Goal: Task Accomplishment & Management: Complete application form

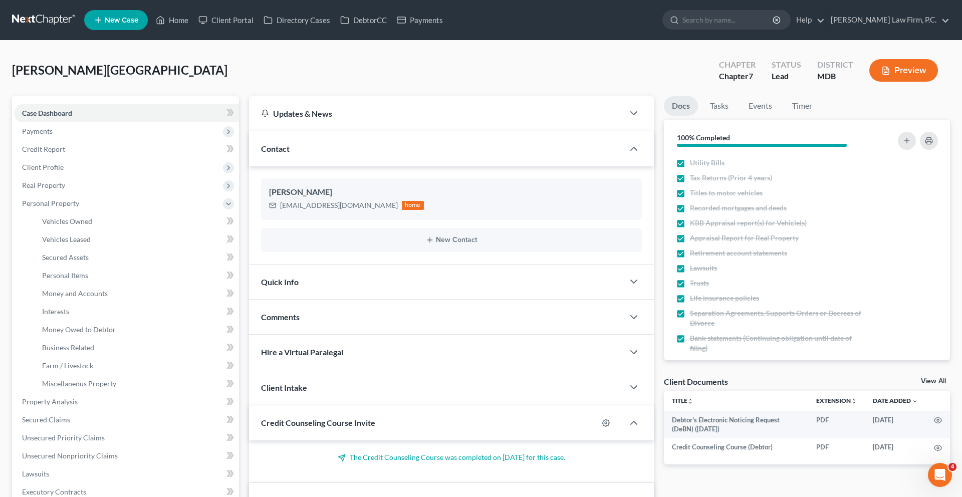
click at [565, 80] on div "[GEOGRAPHIC_DATA][PERSON_NAME][GEOGRAPHIC_DATA] Upgraded Chapter Chapter 7 Stat…" at bounding box center [481, 75] width 938 height 44
click at [193, 29] on link "Home" at bounding box center [172, 20] width 43 height 18
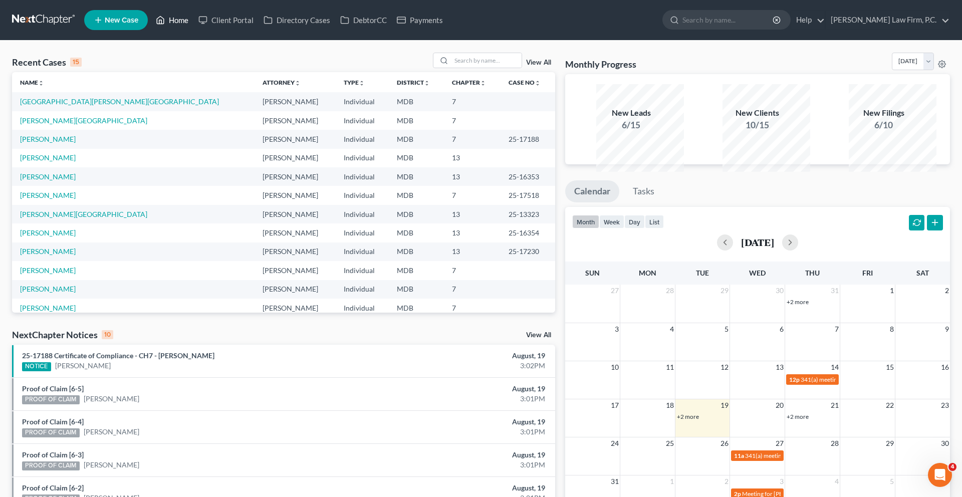
click at [193, 26] on link "Home" at bounding box center [172, 20] width 43 height 18
click at [64, 218] on link "[PERSON_NAME][GEOGRAPHIC_DATA]" at bounding box center [83, 214] width 127 height 9
select select "6"
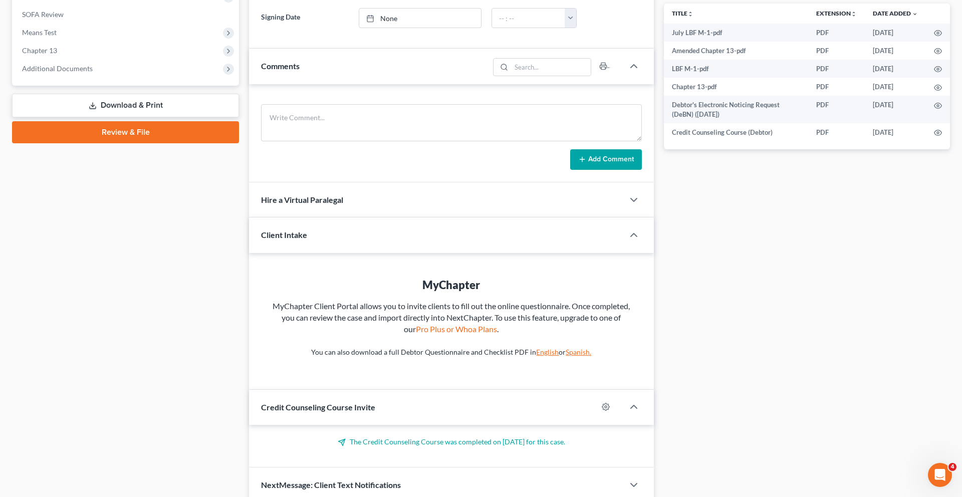
scroll to position [344, 0]
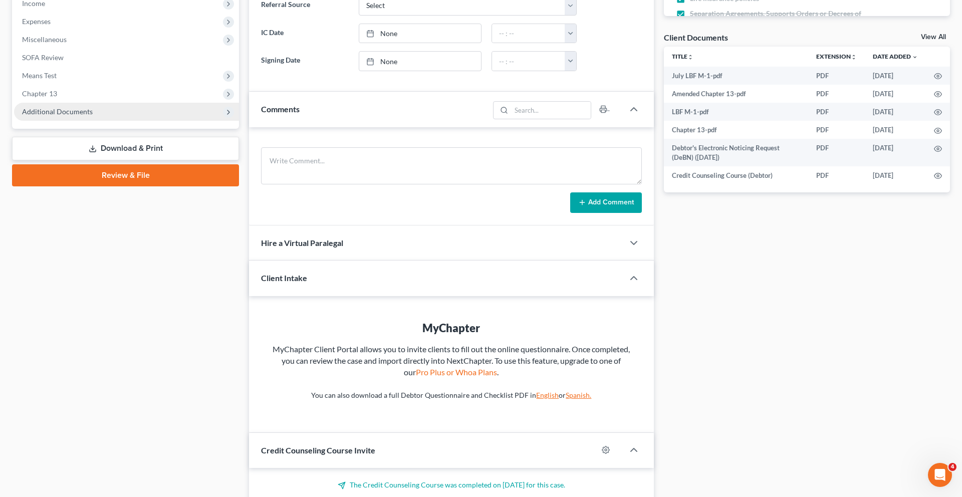
click at [97, 121] on span "Additional Documents" at bounding box center [126, 112] width 225 height 18
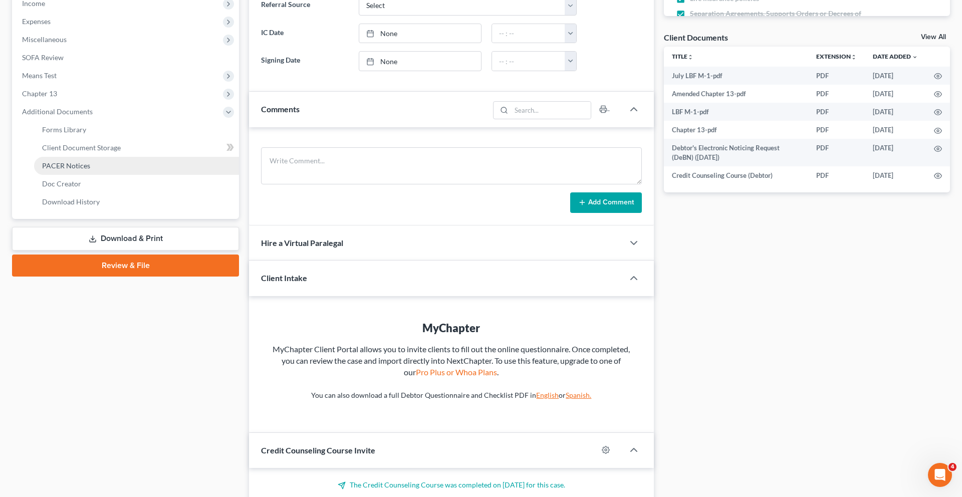
click at [90, 170] on span "PACER Notices" at bounding box center [66, 165] width 48 height 9
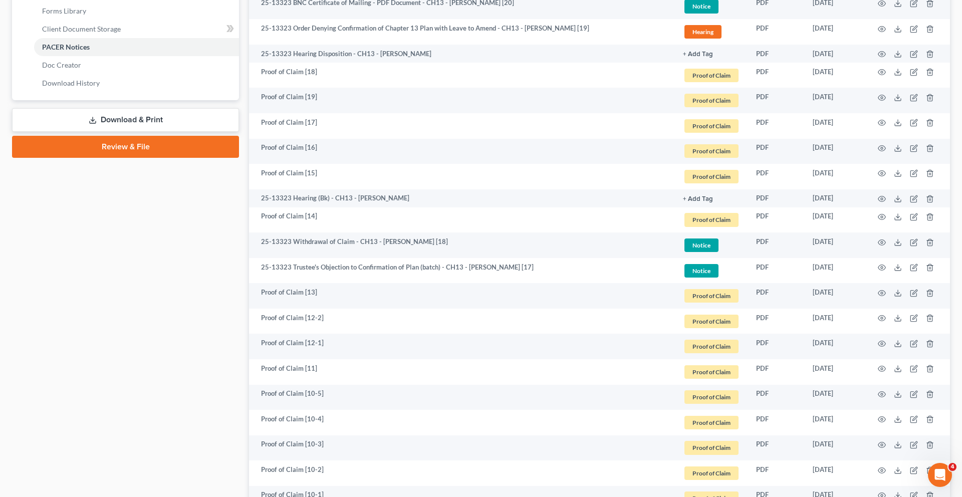
scroll to position [478, 0]
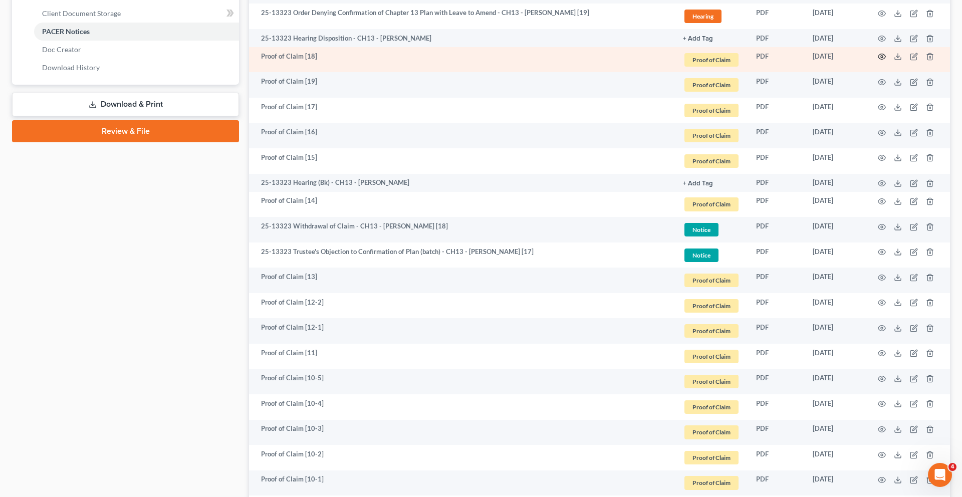
click at [878, 61] on icon "button" at bounding box center [882, 57] width 8 height 8
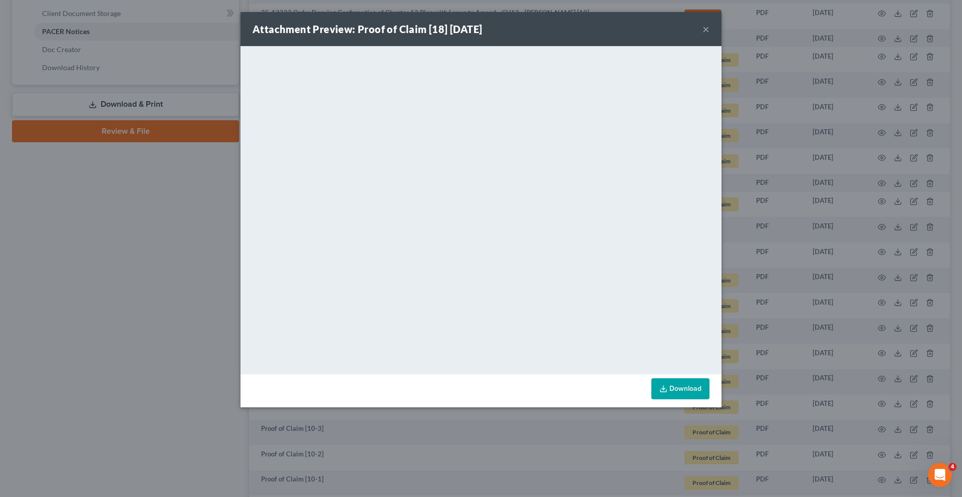
click at [709, 35] on button "×" at bounding box center [705, 29] width 7 height 12
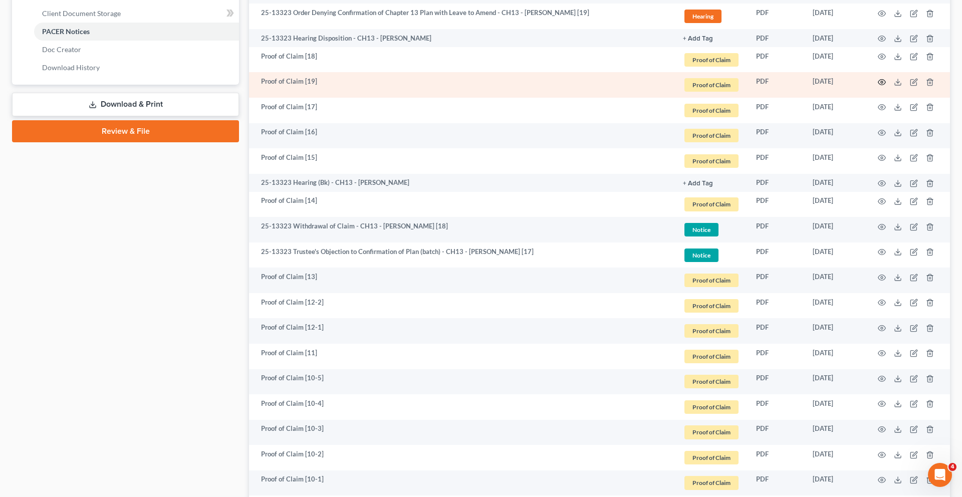
click at [878, 85] on icon "button" at bounding box center [882, 83] width 8 height 6
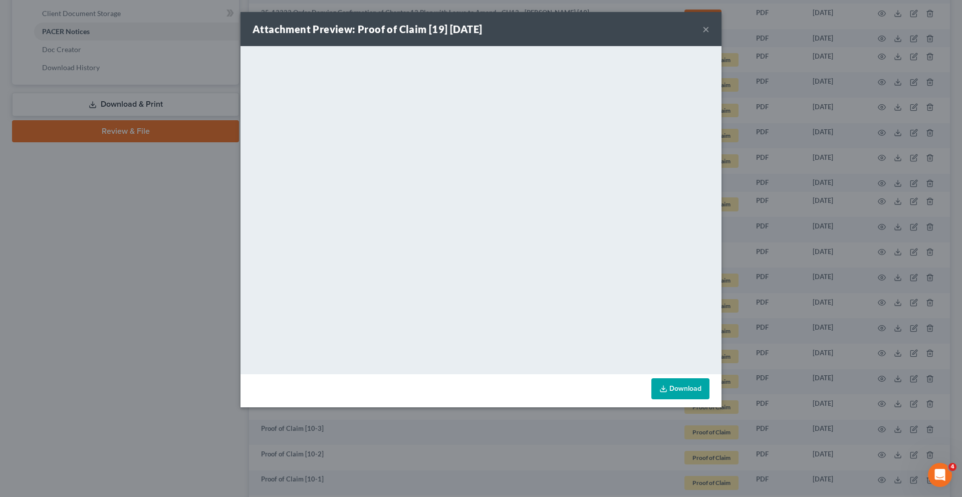
click at [709, 35] on button "×" at bounding box center [705, 29] width 7 height 12
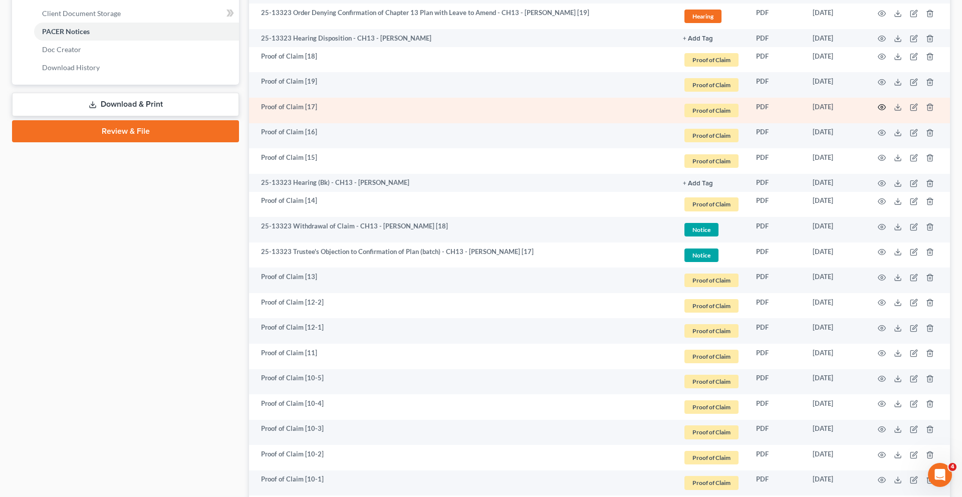
click at [878, 111] on icon "button" at bounding box center [882, 107] width 8 height 8
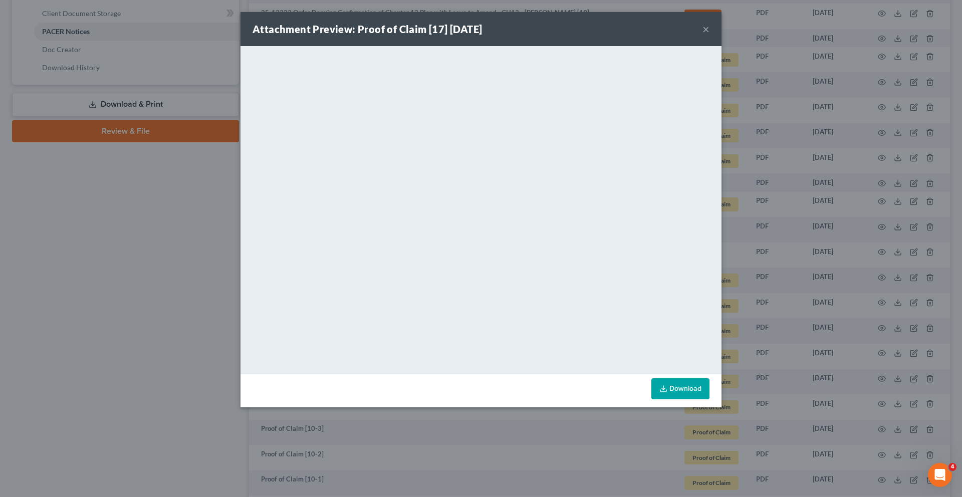
click at [709, 35] on button "×" at bounding box center [705, 29] width 7 height 12
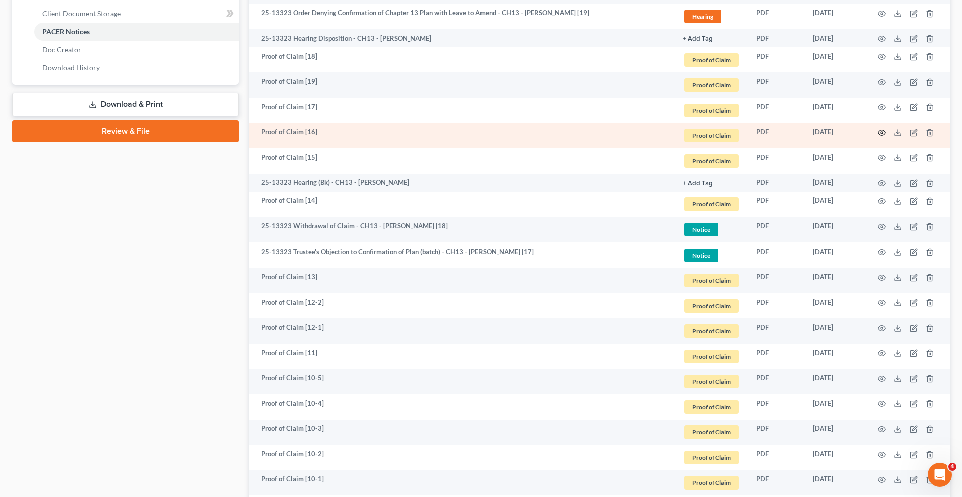
click at [878, 137] on icon "button" at bounding box center [882, 133] width 8 height 8
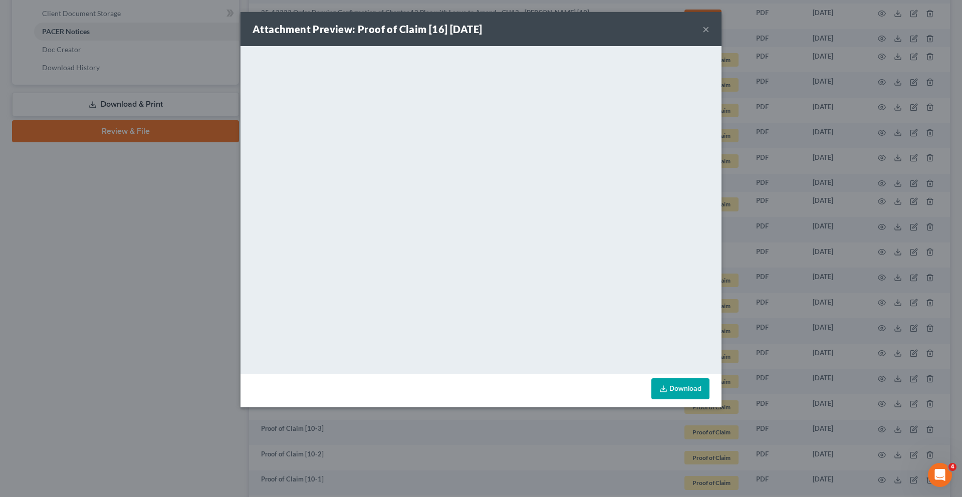
click at [709, 35] on button "×" at bounding box center [705, 29] width 7 height 12
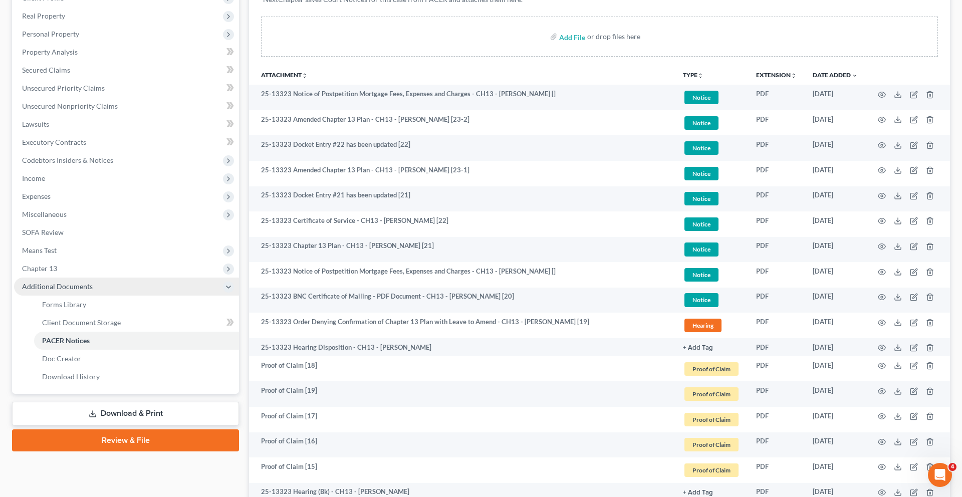
scroll to position [0, 0]
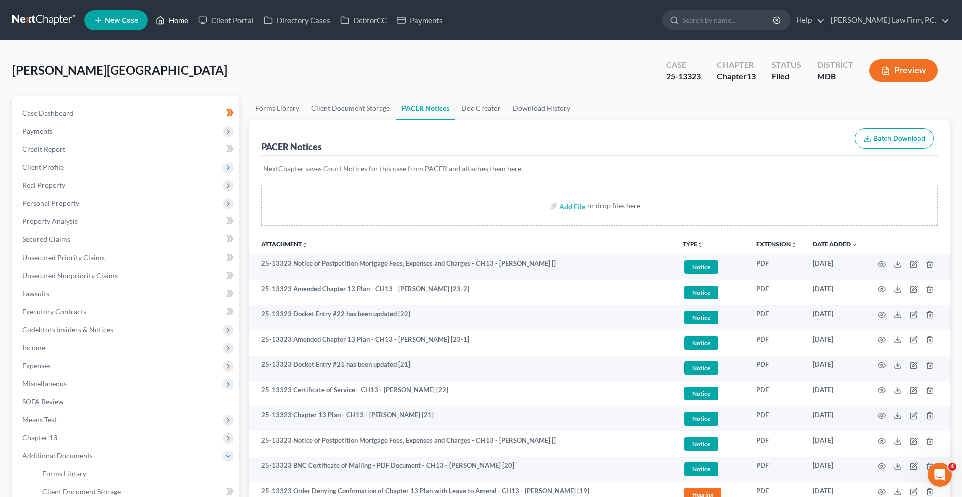
click at [193, 21] on link "Home" at bounding box center [172, 20] width 43 height 18
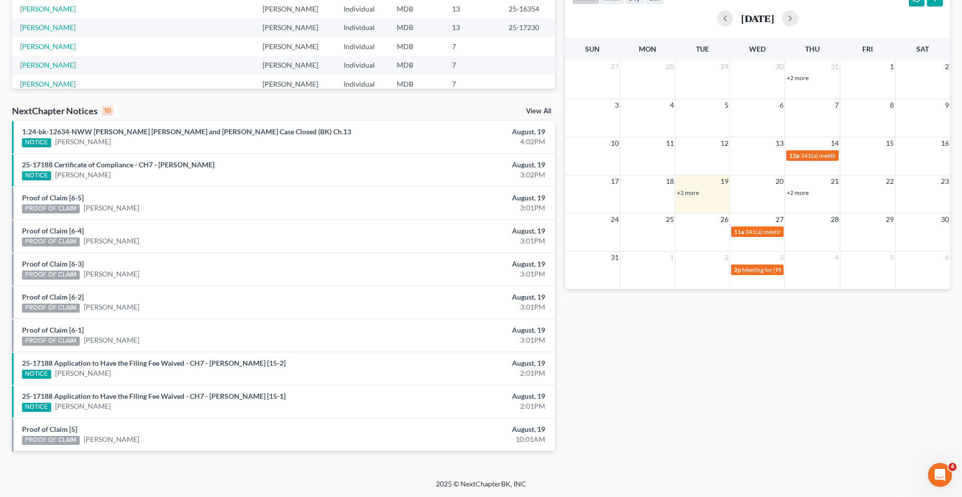
scroll to position [357, 0]
click at [748, 228] on span "341(a) meeting for [PERSON_NAME] [PERSON_NAME]" at bounding box center [817, 232] width 145 height 8
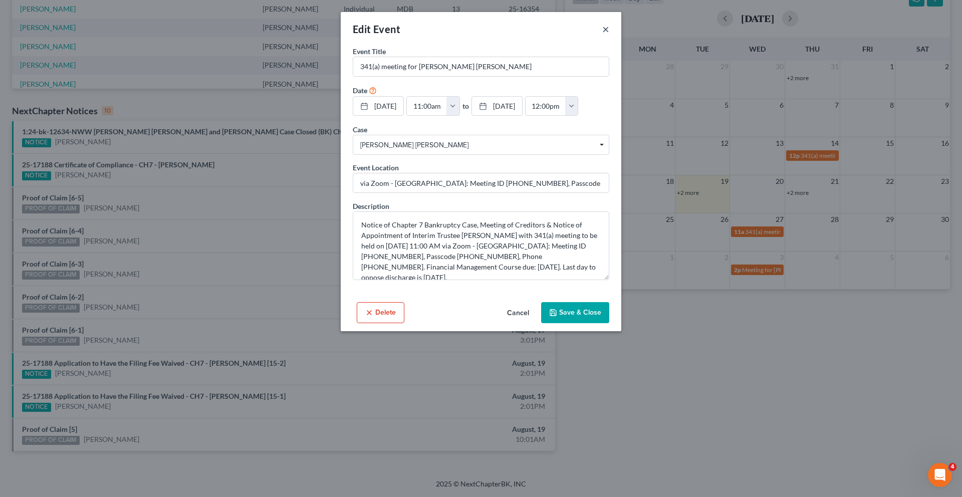
click at [609, 35] on button "×" at bounding box center [605, 29] width 7 height 12
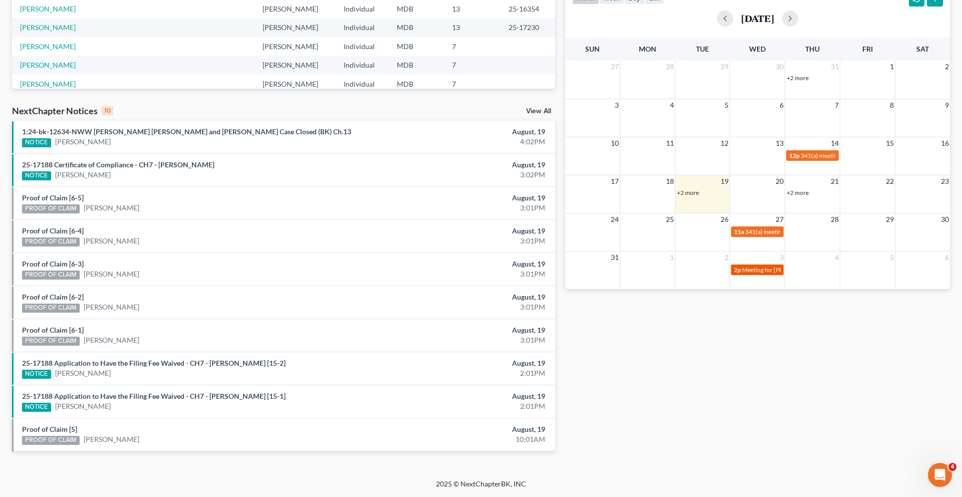
click at [757, 266] on span "Meeting for [PERSON_NAME]" at bounding box center [781, 270] width 79 height 8
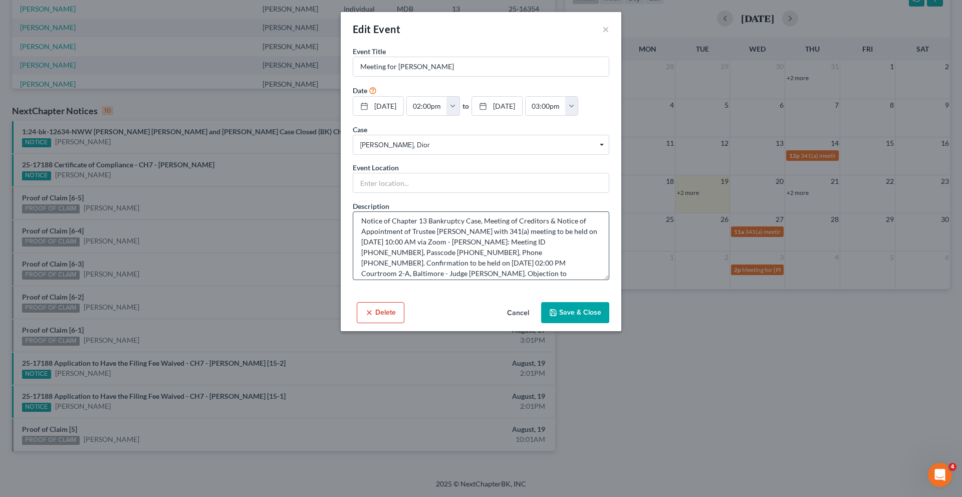
scroll to position [3, 0]
click at [609, 35] on button "×" at bounding box center [605, 29] width 7 height 12
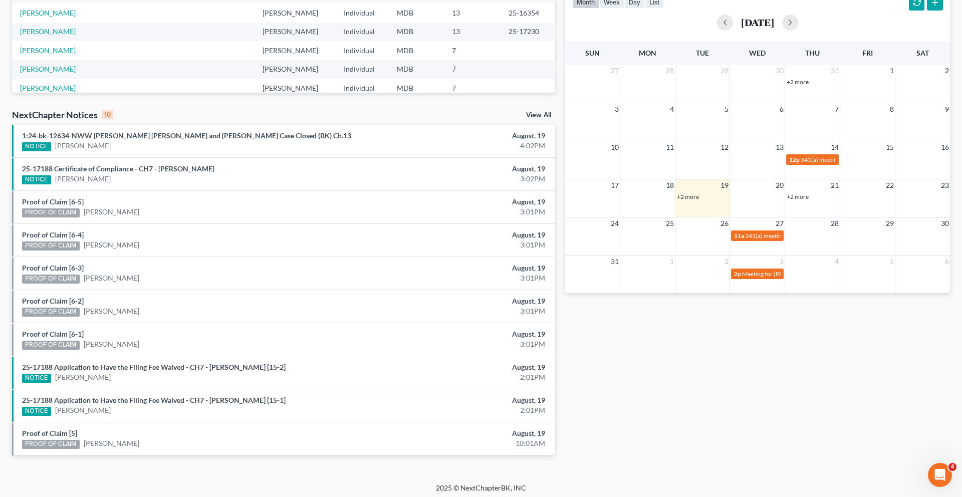
scroll to position [146, 0]
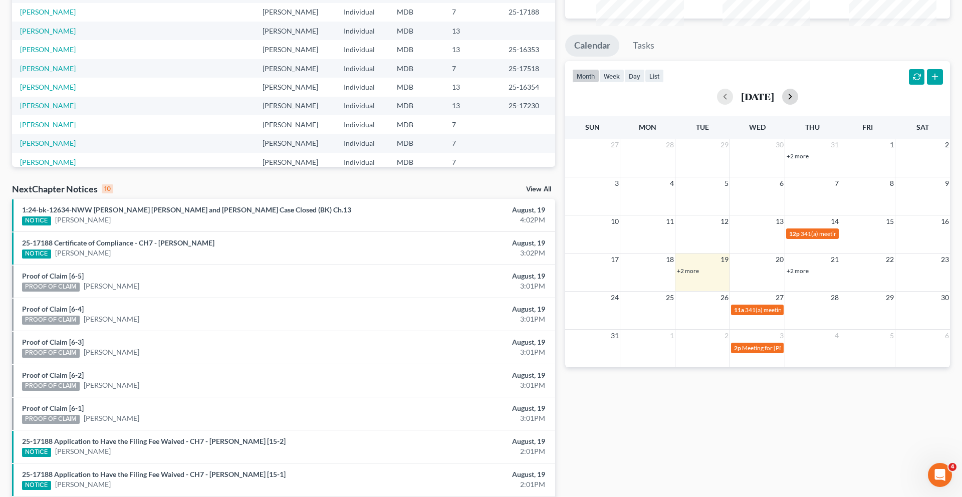
click at [798, 105] on button "button" at bounding box center [790, 97] width 16 height 16
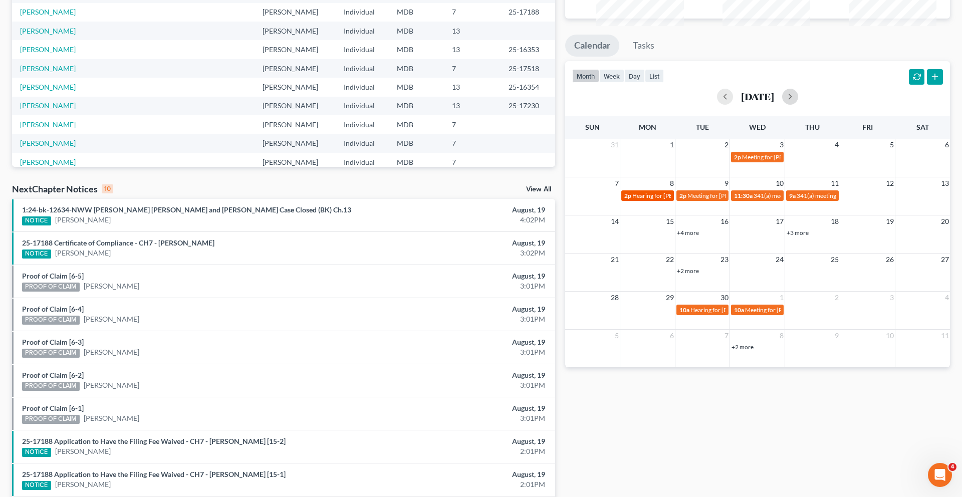
click at [654, 199] on span "Hearing for [PERSON_NAME]" at bounding box center [671, 196] width 78 height 8
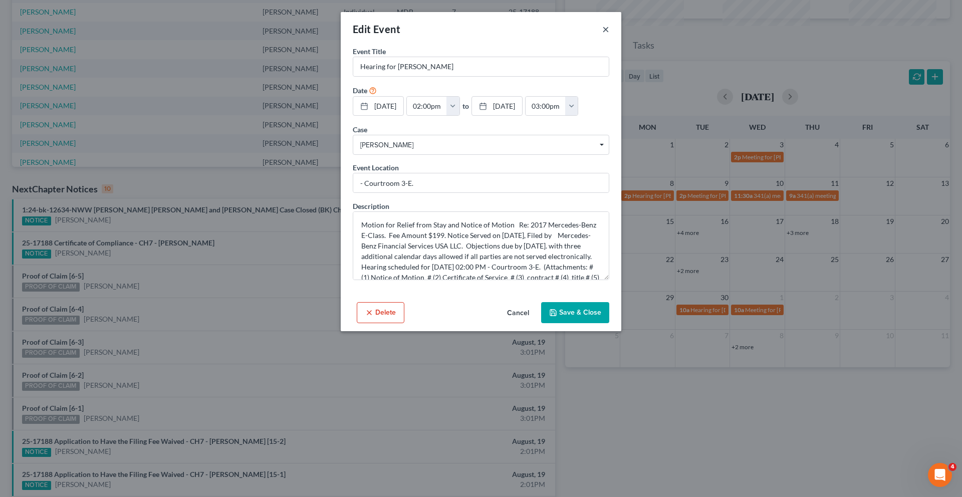
click at [609, 35] on button "×" at bounding box center [605, 29] width 7 height 12
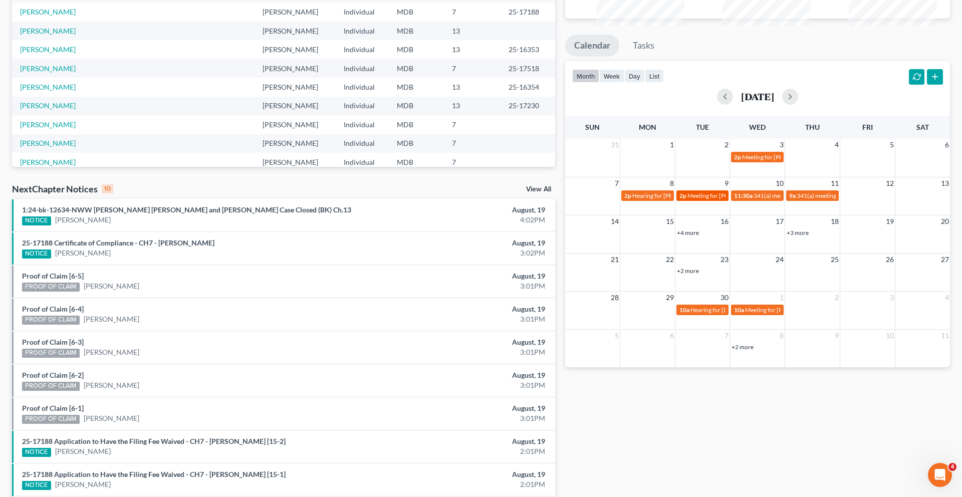
click at [688, 199] on span "Meeting for [PERSON_NAME]" at bounding box center [726, 196] width 79 height 8
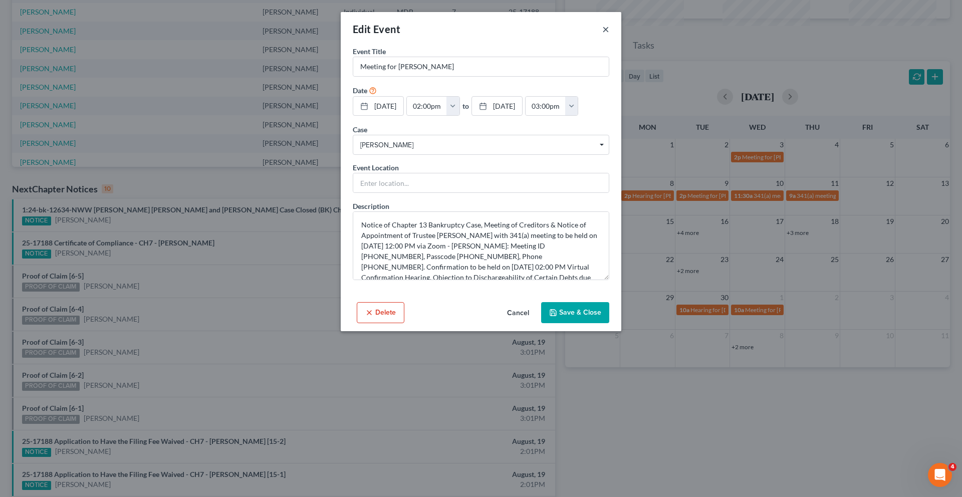
click at [609, 35] on button "×" at bounding box center [605, 29] width 7 height 12
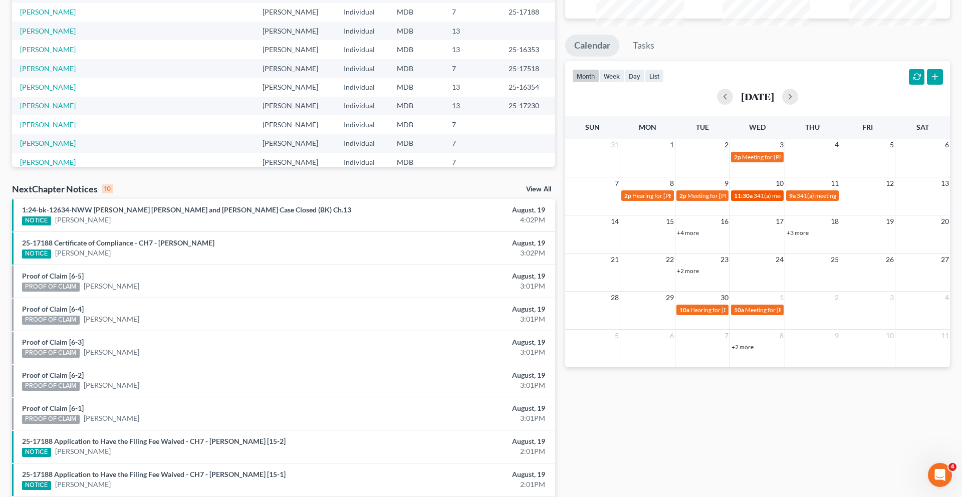
click at [751, 199] on span "11:30a" at bounding box center [743, 196] width 19 height 8
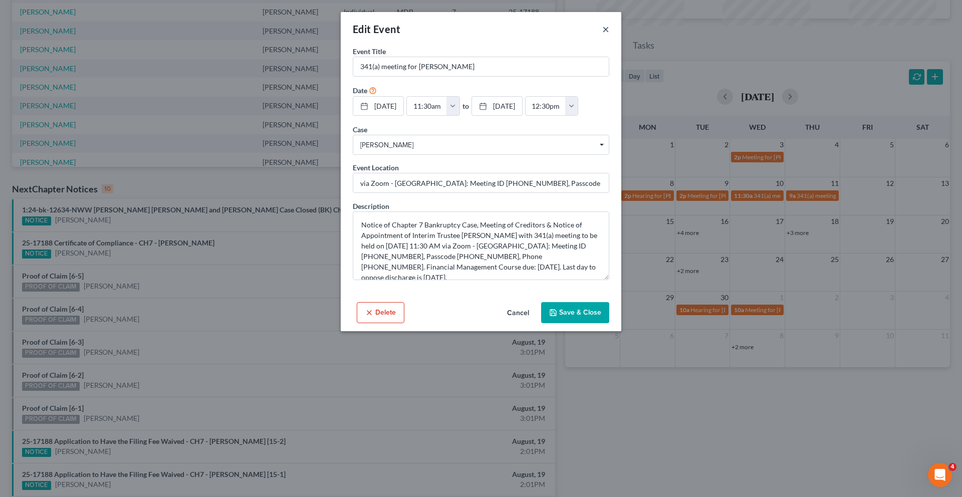
click at [609, 35] on button "×" at bounding box center [605, 29] width 7 height 12
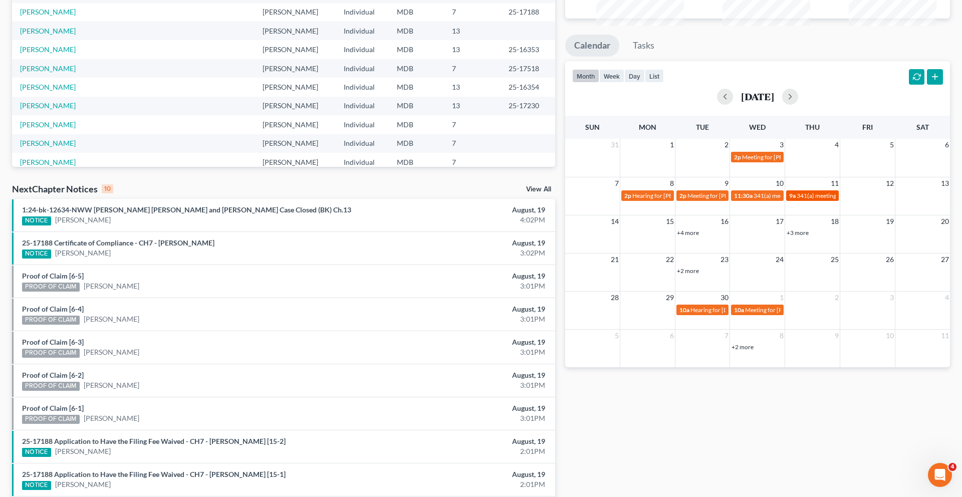
click at [812, 199] on span "341(a) meeting for [PERSON_NAME]" at bounding box center [845, 196] width 97 height 8
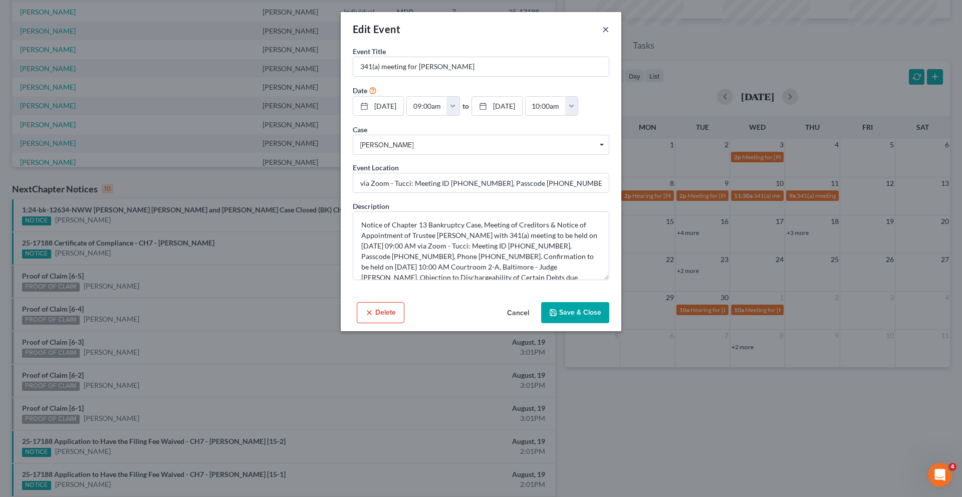
click at [609, 35] on button "×" at bounding box center [605, 29] width 7 height 12
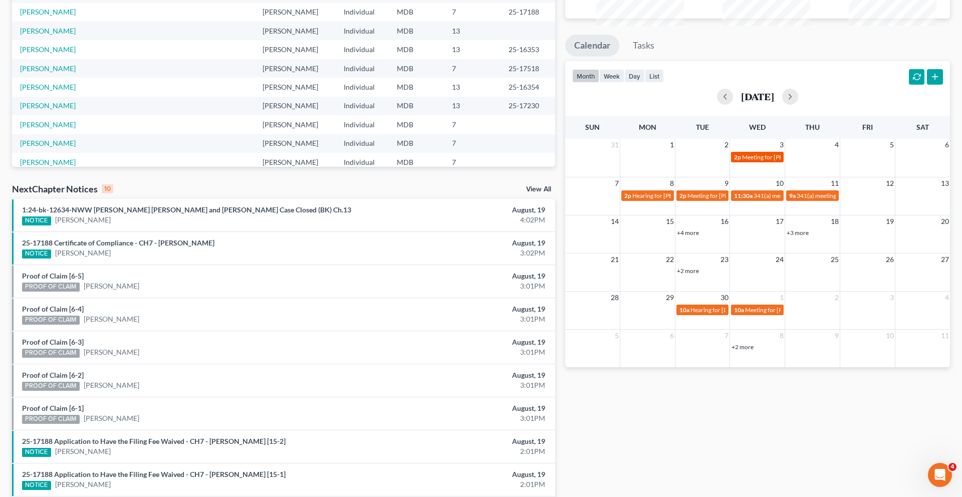
click at [745, 161] on span "Meeting for [PERSON_NAME]" at bounding box center [781, 157] width 79 height 8
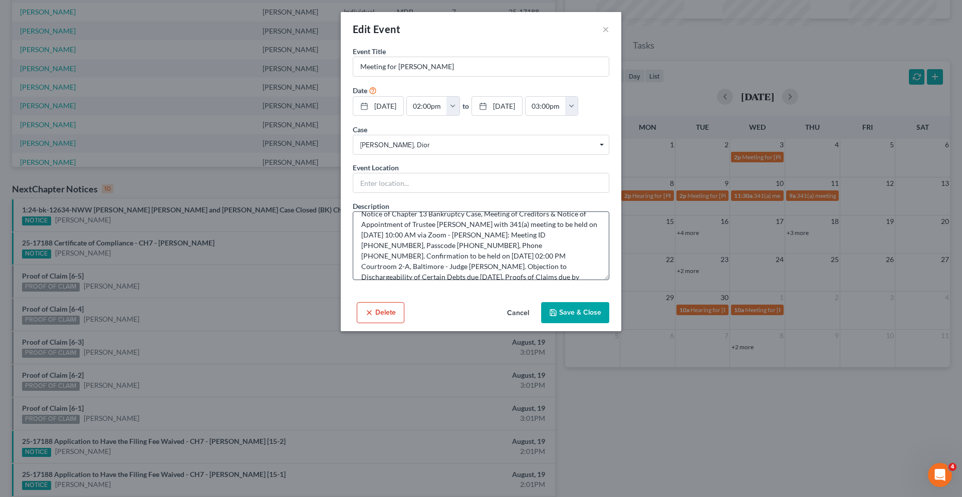
scroll to position [0, 0]
click at [609, 35] on button "×" at bounding box center [605, 29] width 7 height 12
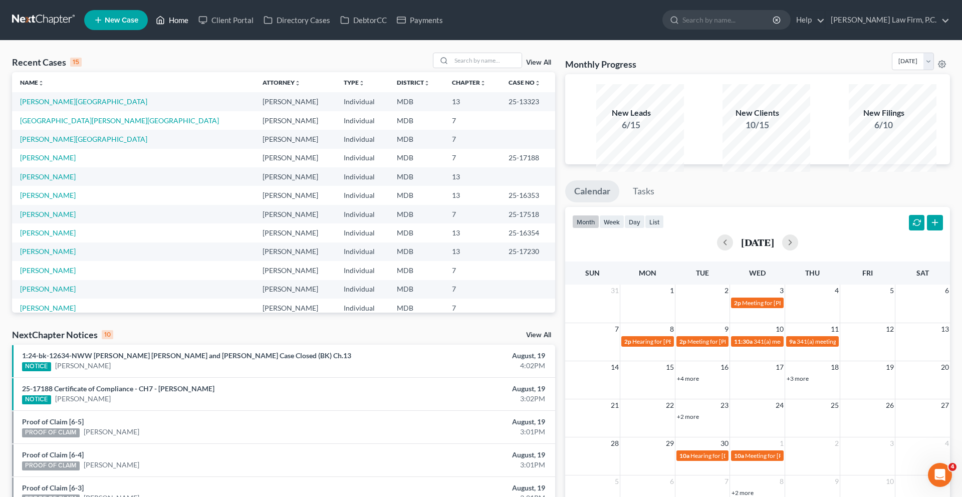
click at [193, 19] on link "Home" at bounding box center [172, 20] width 43 height 18
click at [457, 68] on input "search" at bounding box center [486, 60] width 70 height 15
type input "[PERSON_NAME]"
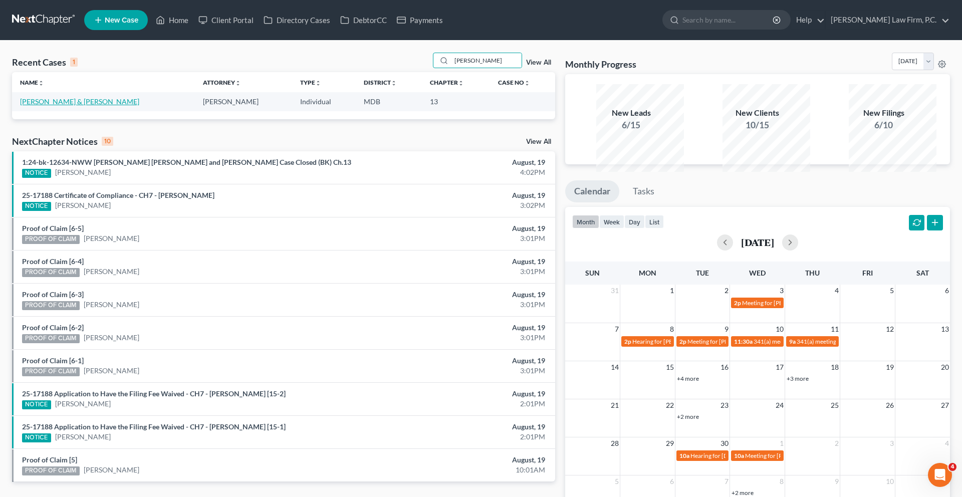
click at [79, 106] on link "[PERSON_NAME] & [PERSON_NAME]" at bounding box center [79, 101] width 119 height 9
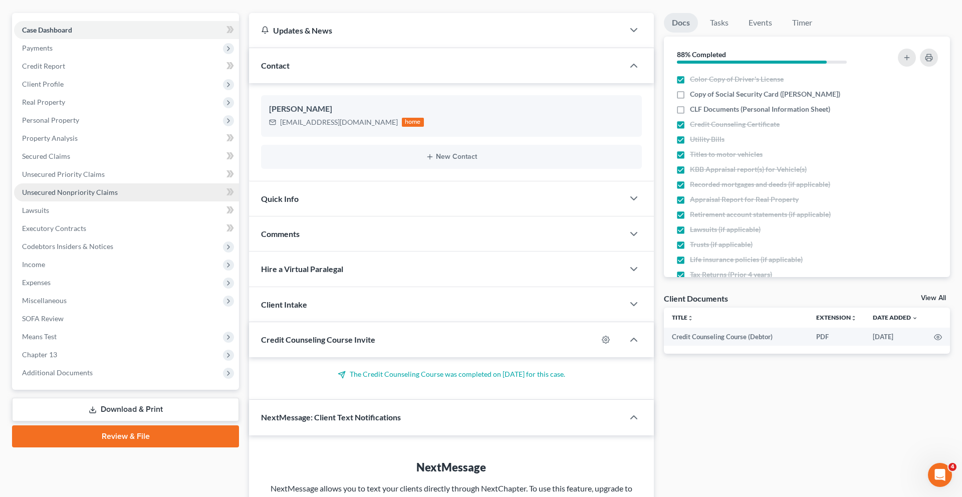
scroll to position [112, 0]
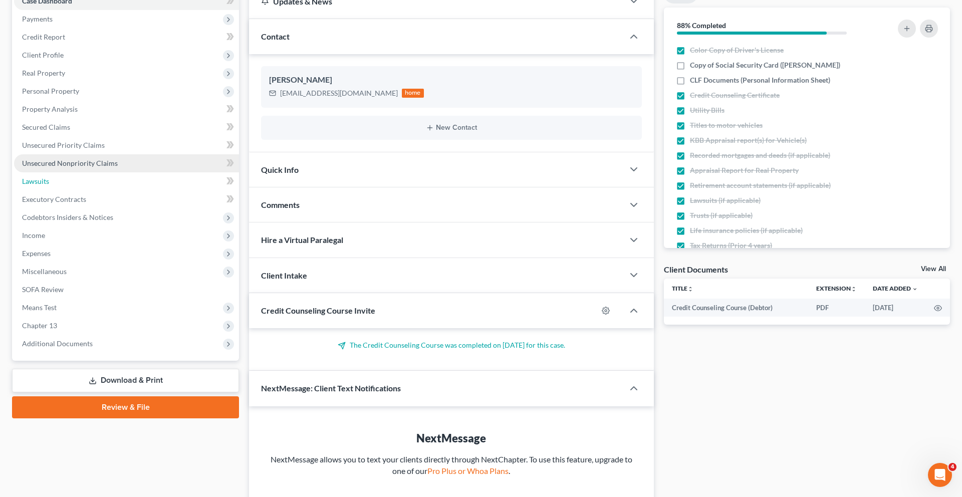
click at [75, 190] on link "Lawsuits" at bounding box center [126, 181] width 225 height 18
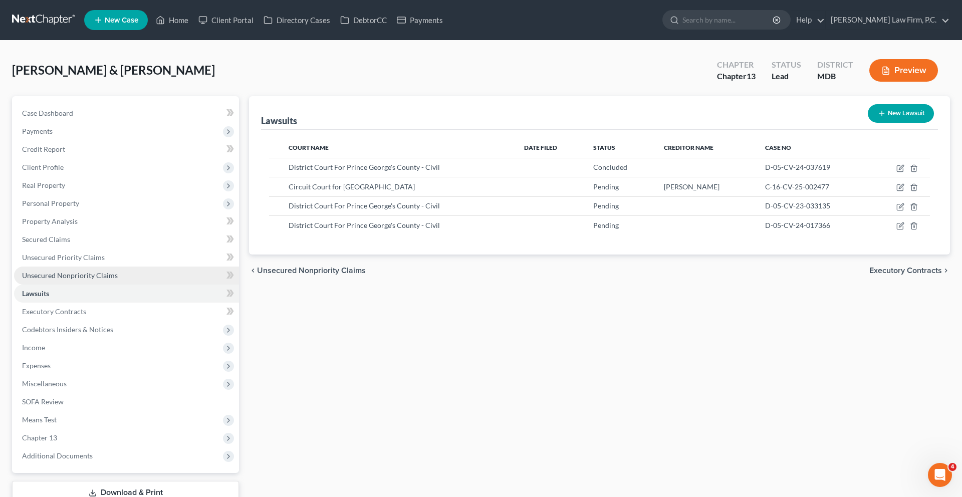
click at [84, 280] on span "Unsecured Nonpriority Claims" at bounding box center [70, 275] width 96 height 9
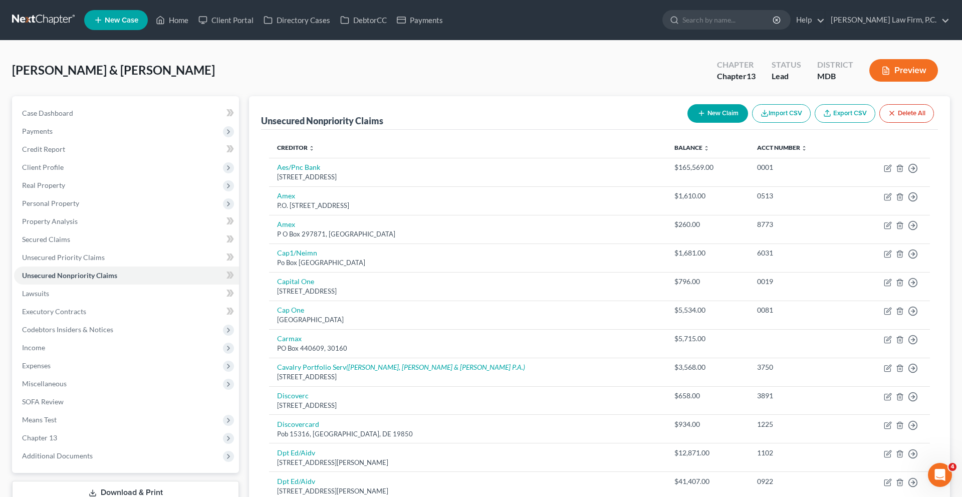
click at [687, 123] on button "New Claim" at bounding box center [717, 113] width 61 height 19
select select "2"
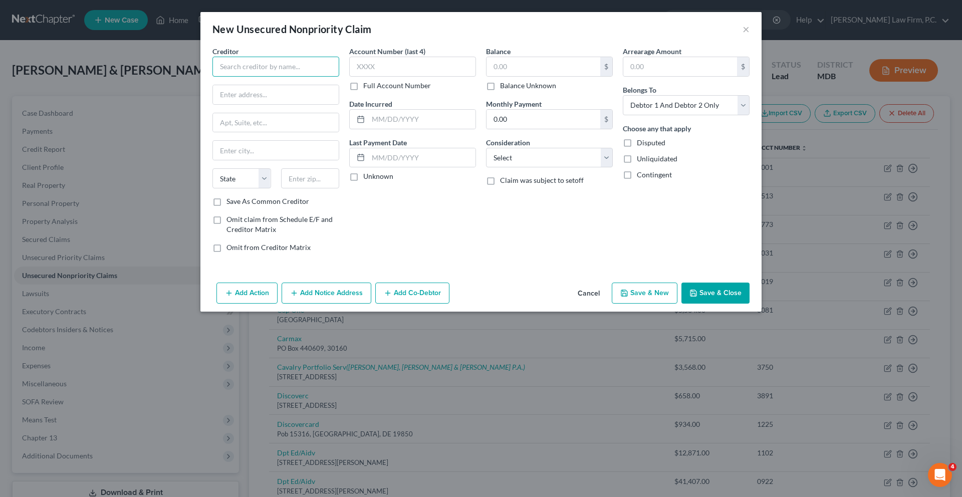
click at [267, 77] on input "text" at bounding box center [275, 67] width 127 height 20
type input "Portfolio Recovery Associates, LLC"
click at [242, 104] on input "text" at bounding box center [276, 94] width 126 height 19
type input "PO Box 12903"
click at [281, 188] on input "text" at bounding box center [310, 178] width 59 height 20
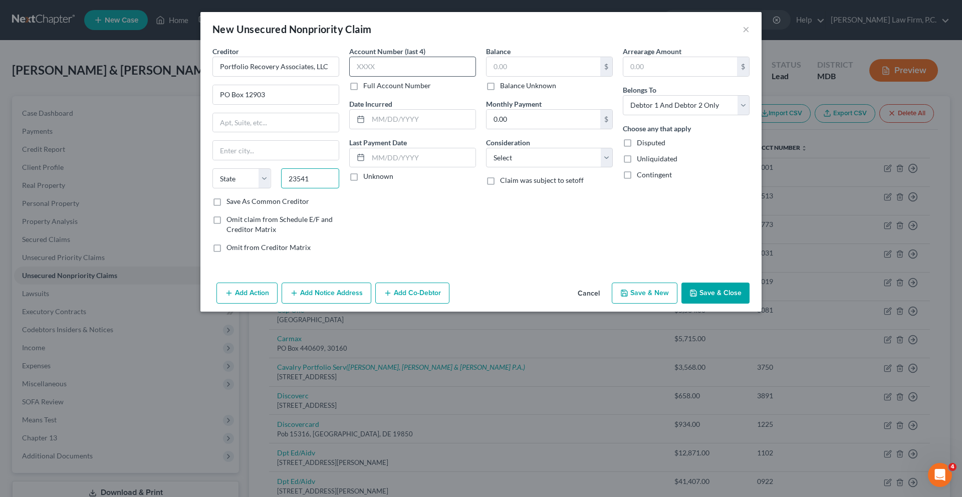
type input "23541"
click at [391, 77] on input "text" at bounding box center [412, 67] width 127 height 20
type input "[GEOGRAPHIC_DATA]"
select select "48"
type input "2799"
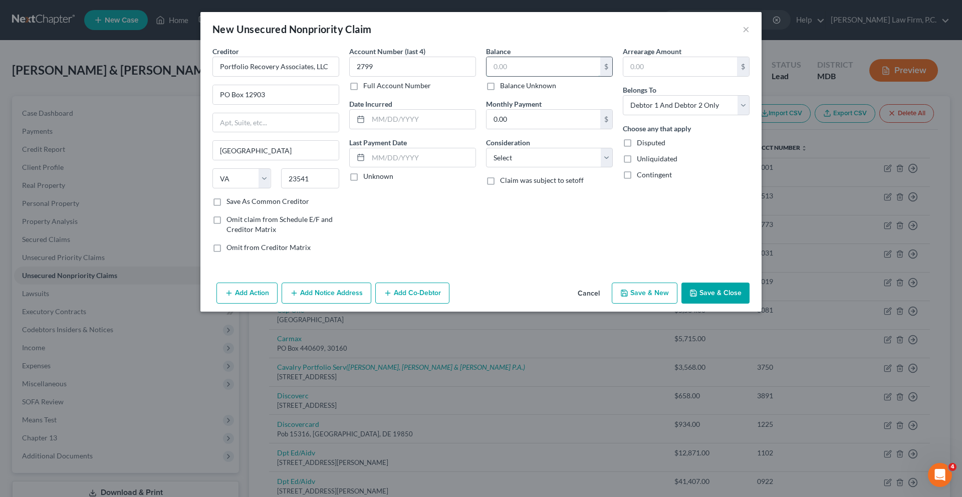
click at [522, 76] on input "text" at bounding box center [544, 66] width 114 height 19
click at [522, 91] on label "Balance Unknown" at bounding box center [528, 86] width 56 height 10
click at [511, 87] on input "Balance Unknown" at bounding box center [507, 84] width 7 height 7
checkbox input "true"
type input "0.00"
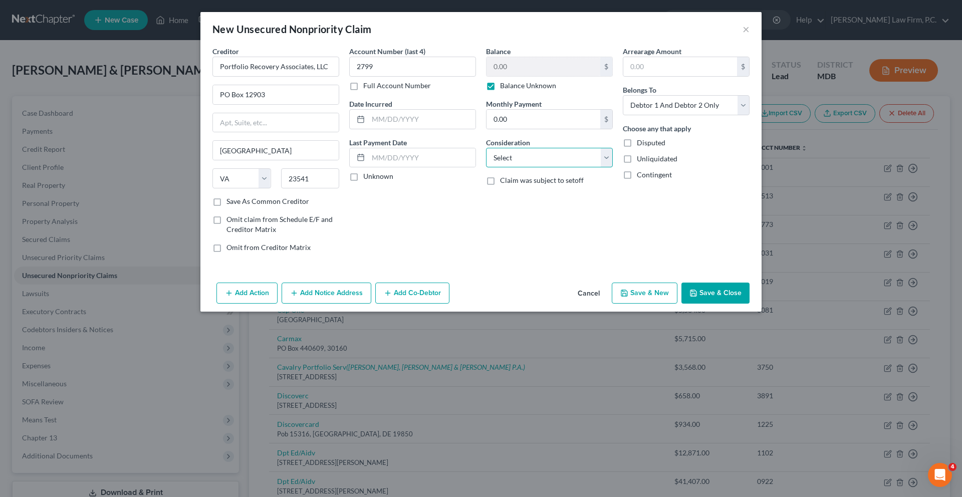
click at [535, 168] on select "Select Cable / Satellite Services Collection Agency Credit Card Debt Debt Couns…" at bounding box center [549, 158] width 127 height 20
select select "1"
click at [750, 304] on button "Save & Close" at bounding box center [715, 293] width 68 height 21
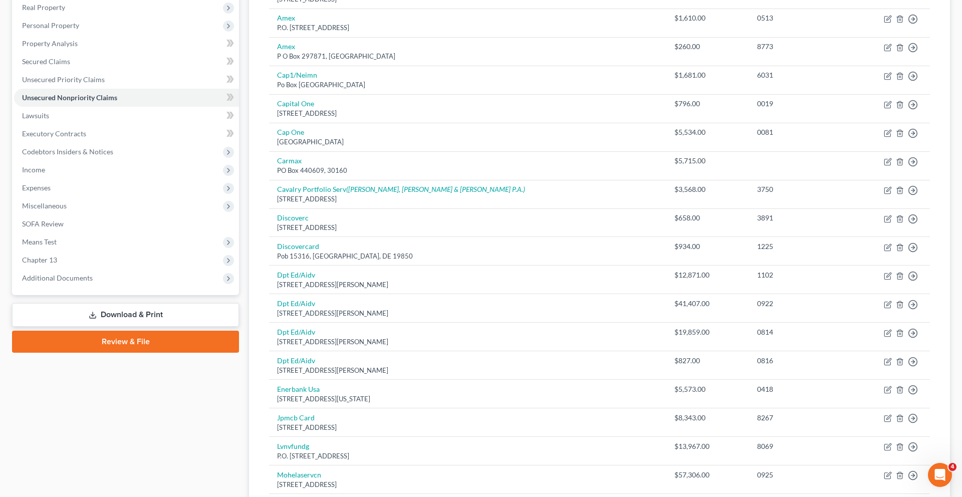
scroll to position [195, 0]
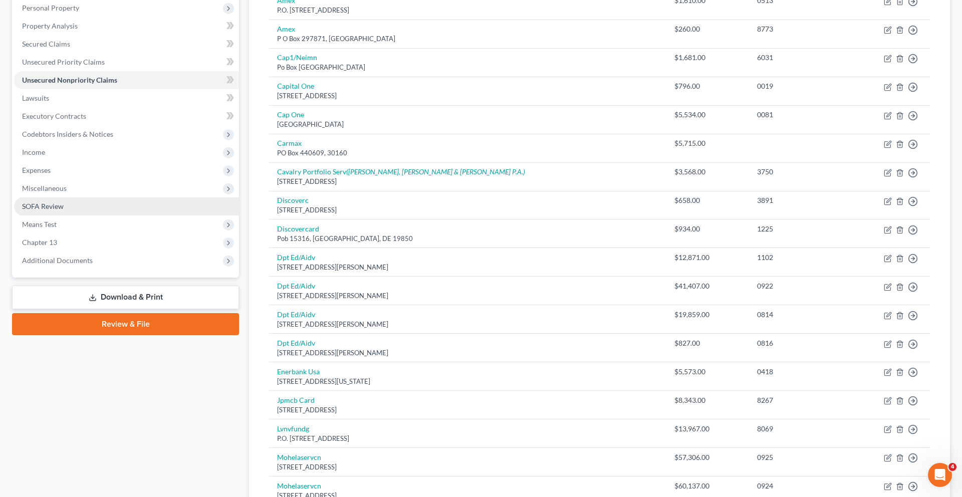
click at [63, 210] on span "SOFA Review" at bounding box center [43, 206] width 42 height 9
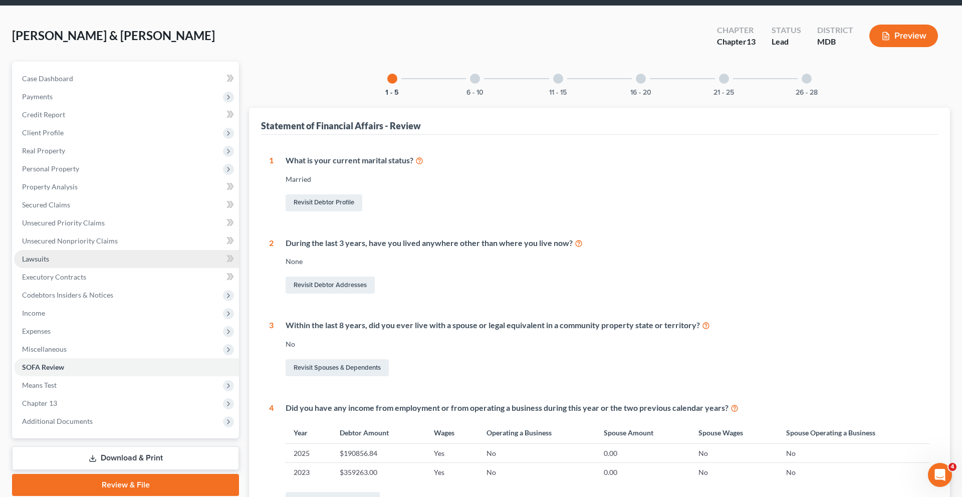
scroll to position [45, 0]
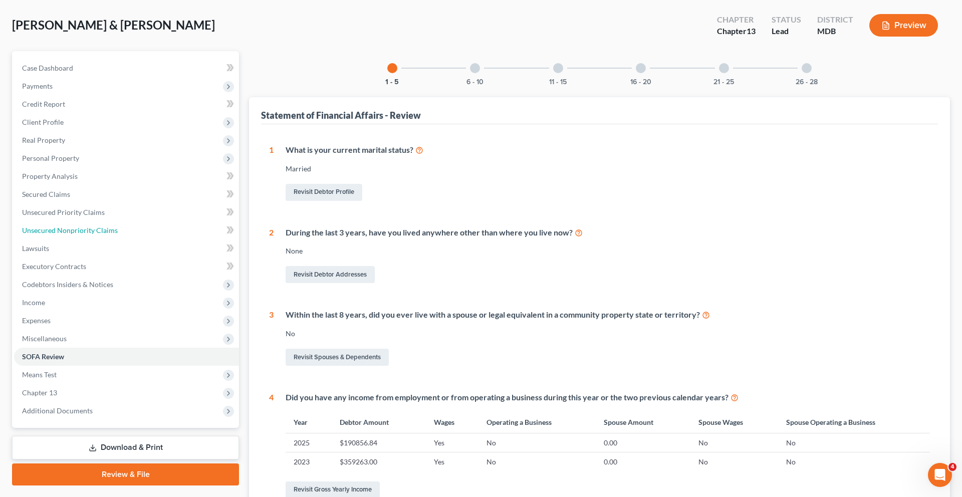
drag, startPoint x: 130, startPoint y: 299, endPoint x: 389, endPoint y: 320, distance: 259.9
click at [118, 234] on span "Unsecured Nonpriority Claims" at bounding box center [70, 230] width 96 height 9
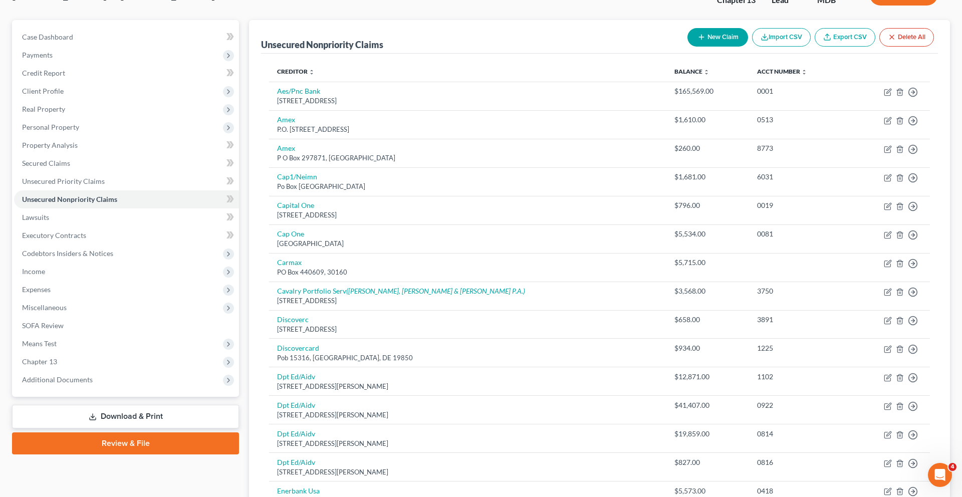
scroll to position [113, 0]
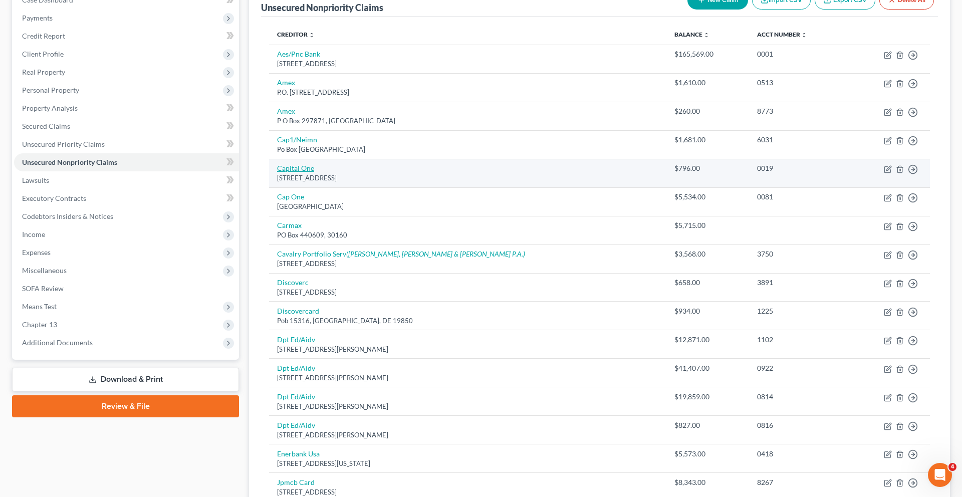
click at [313, 172] on link "Capital One" at bounding box center [295, 168] width 37 height 9
select select "48"
select select "2"
select select "1"
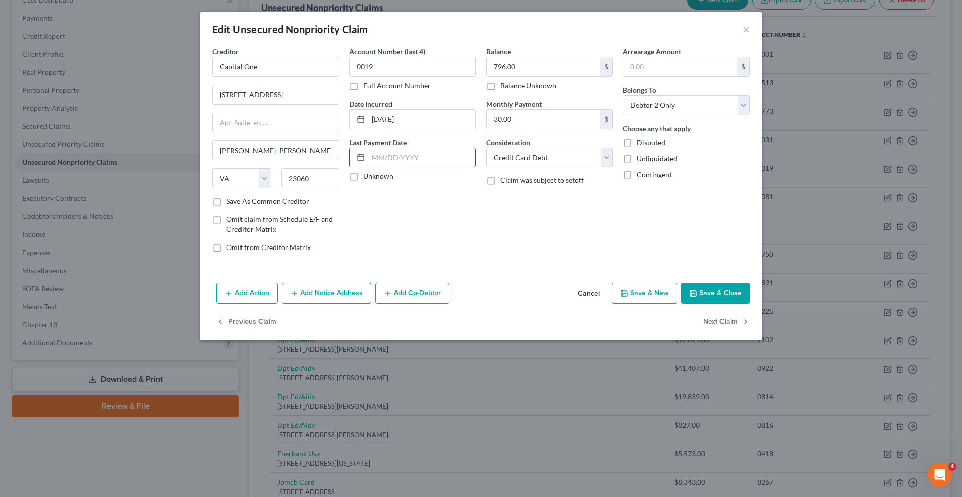
click at [417, 167] on input "text" at bounding box center [421, 157] width 107 height 19
type input "[DATE]"
click at [468, 261] on div "Account Number (last 4) 0019 Full Account Number Date Incurred [DATE] Last Paym…" at bounding box center [412, 153] width 137 height 214
drag, startPoint x: 812, startPoint y: 32, endPoint x: 571, endPoint y: 159, distance: 272.7
click at [750, 33] on button "×" at bounding box center [746, 29] width 7 height 12
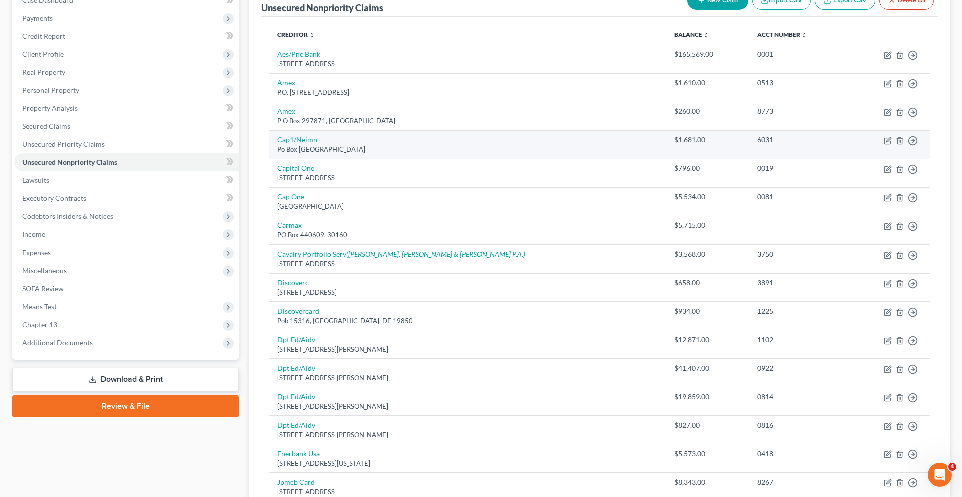
scroll to position [173, 0]
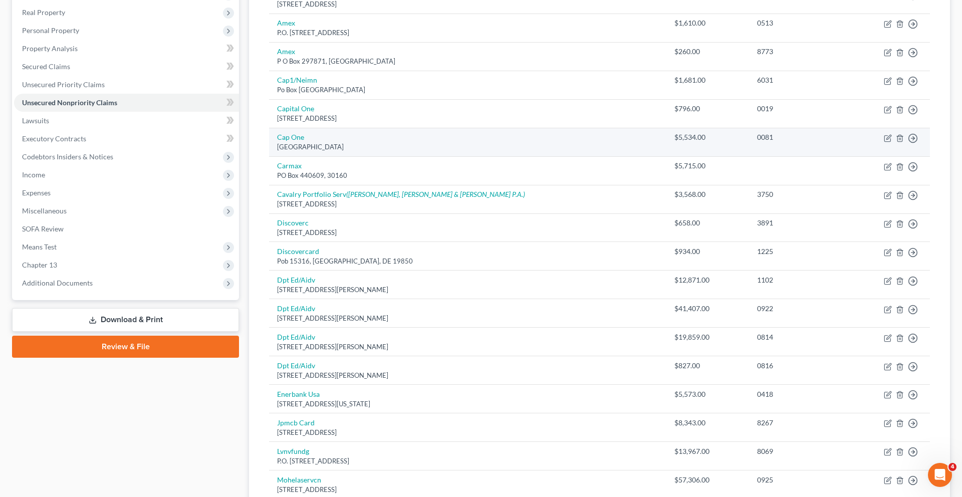
click at [487, 156] on td "Cap [STREET_ADDRESS]" at bounding box center [467, 142] width 397 height 29
click at [304, 141] on link "Cap One" at bounding box center [290, 137] width 27 height 9
select select "48"
select select "1"
select select "0"
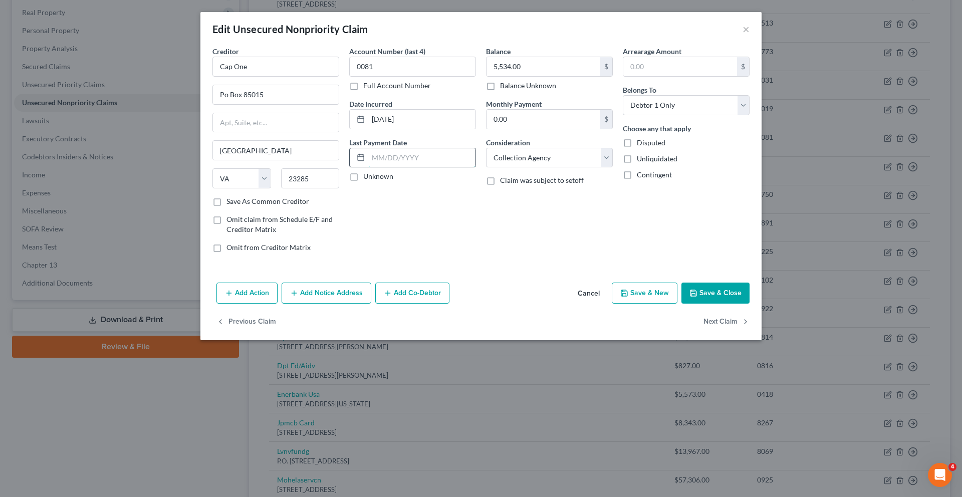
click at [368, 167] on input "text" at bounding box center [421, 157] width 107 height 19
type input "[DATE]"
click at [750, 304] on button "Save & Close" at bounding box center [715, 293] width 68 height 21
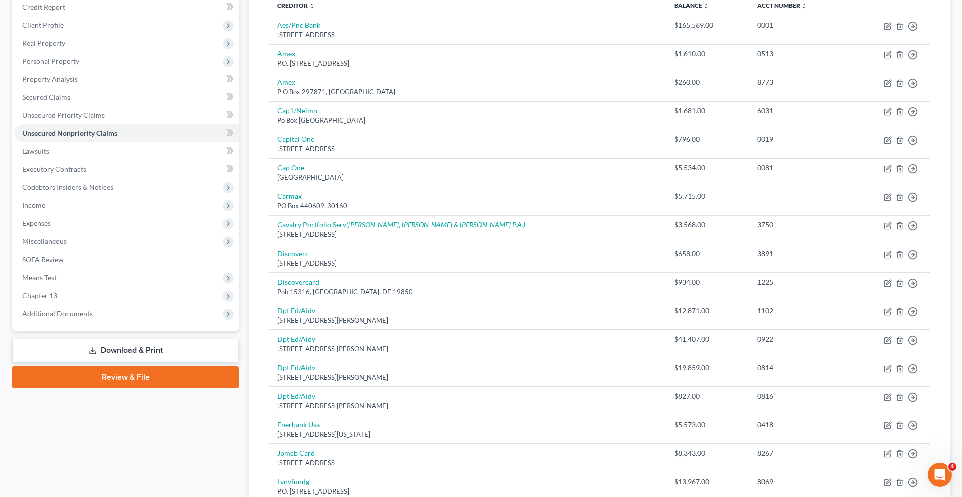
scroll to position [150, 0]
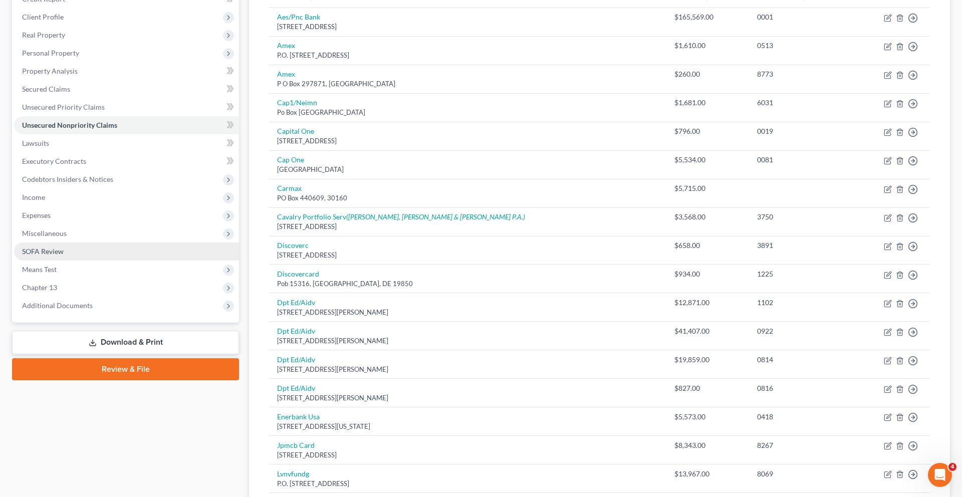
click at [59, 256] on span "SOFA Review" at bounding box center [43, 251] width 42 height 9
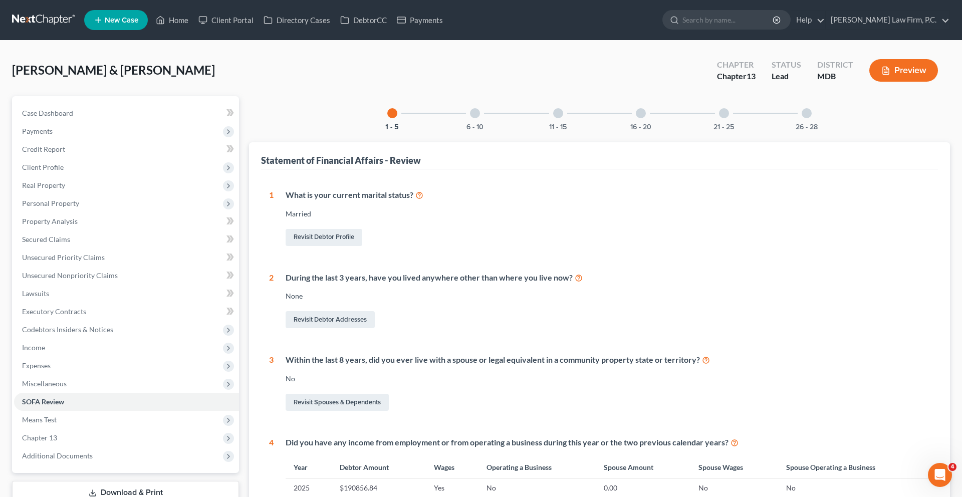
click at [470, 118] on div at bounding box center [475, 113] width 10 height 10
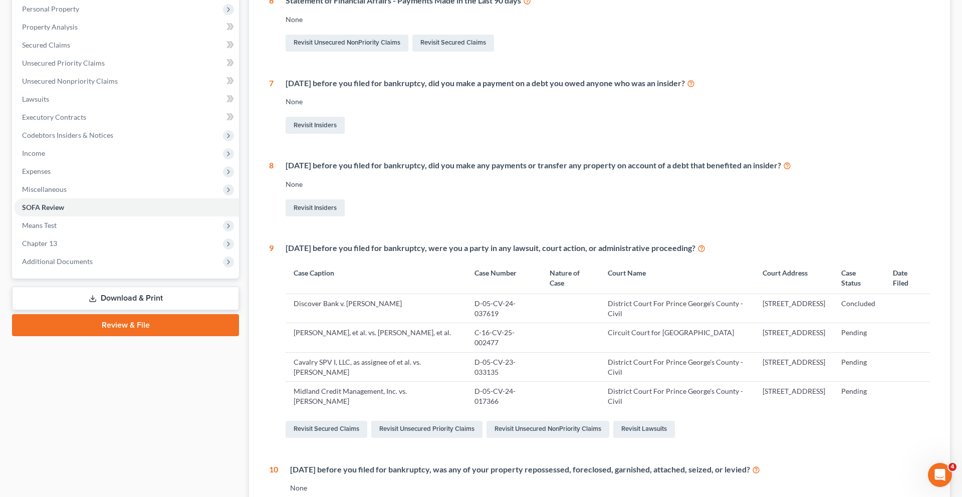
scroll to position [195, 0]
click at [386, 51] on link "Revisit Unsecured NonPriority Claims" at bounding box center [347, 42] width 123 height 17
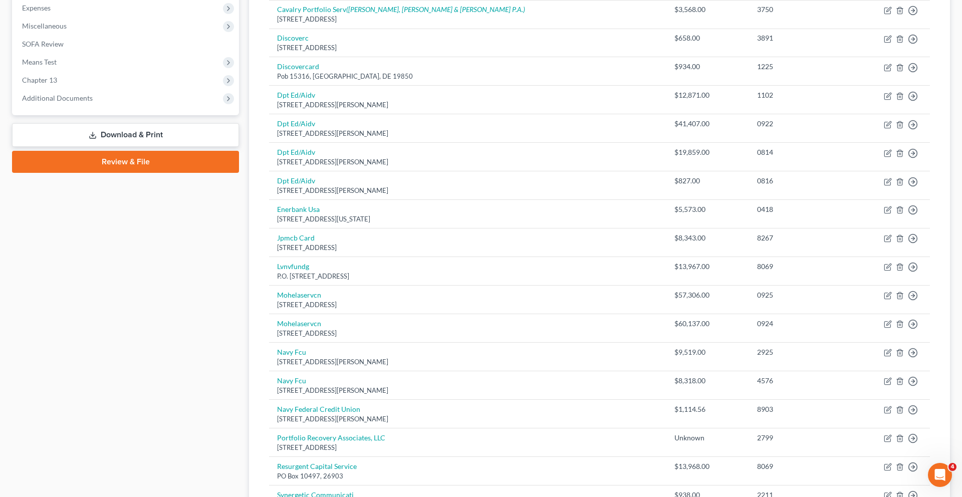
scroll to position [25, 0]
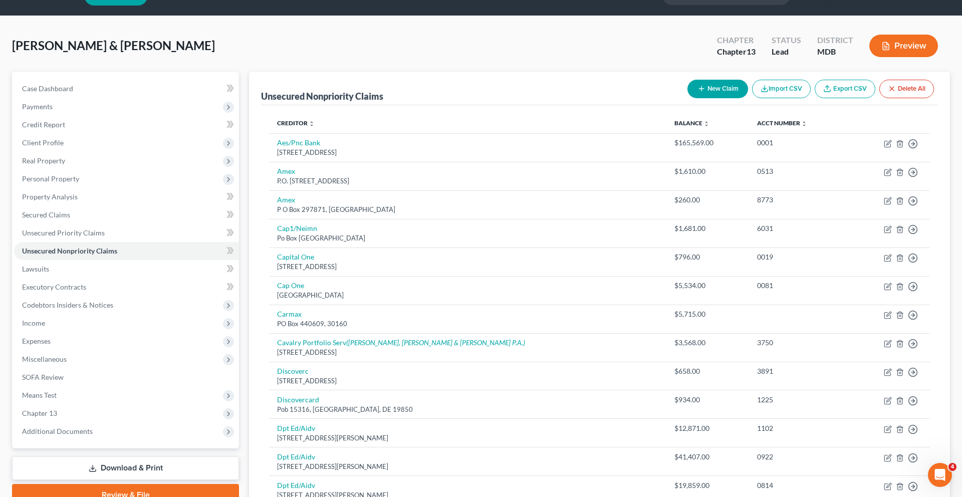
click at [654, 72] on div "[PERSON_NAME] & [PERSON_NAME] Upgraded Chapter Chapter 13 Status Lead District …" at bounding box center [481, 50] width 938 height 44
click at [687, 98] on button "New Claim" at bounding box center [717, 89] width 61 height 19
select select "2"
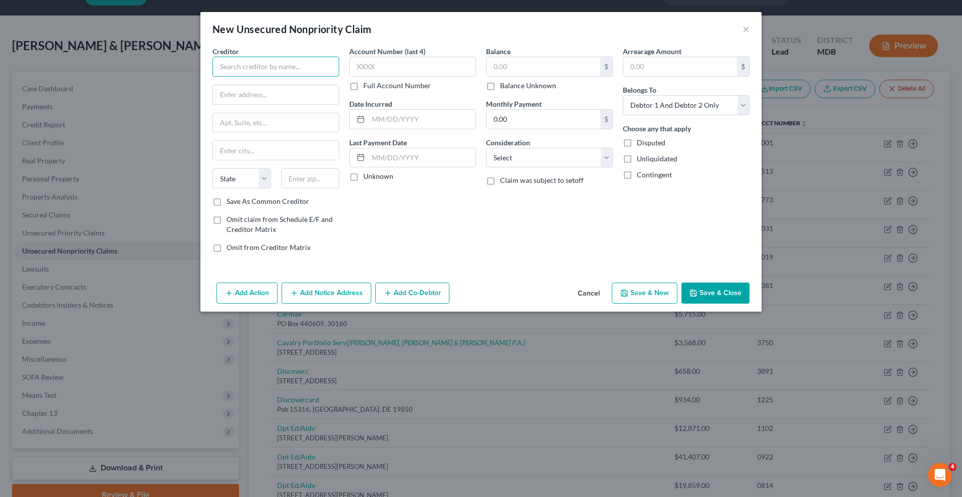
click at [283, 77] on input "text" at bounding box center [275, 67] width 127 height 20
type input "Nordstrom Card Services"
click at [276, 104] on input "text" at bounding box center [276, 94] width 126 height 19
type input "PO Box 6566"
click at [281, 188] on input "text" at bounding box center [310, 178] width 59 height 20
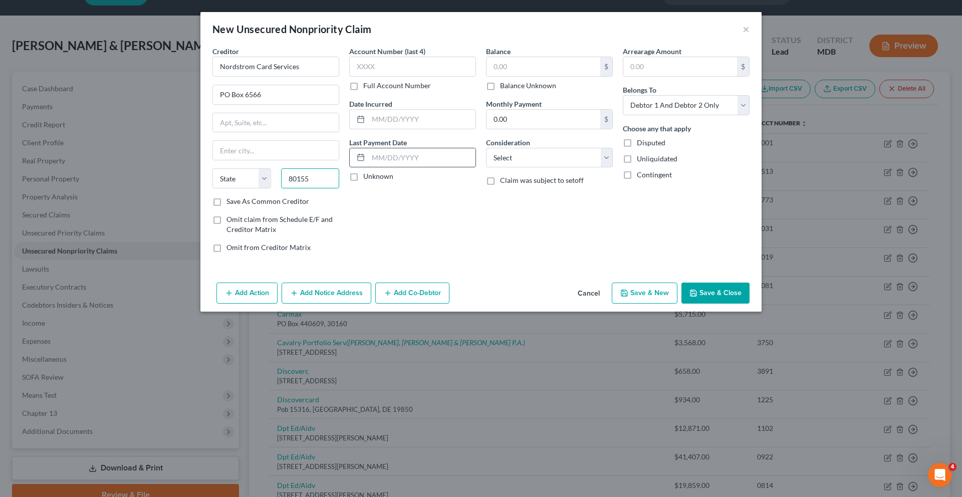
type input "80155"
type input "[GEOGRAPHIC_DATA]"
select select "5"
click at [402, 167] on input "text" at bounding box center [421, 157] width 107 height 19
click at [516, 76] on input "text" at bounding box center [544, 66] width 114 height 19
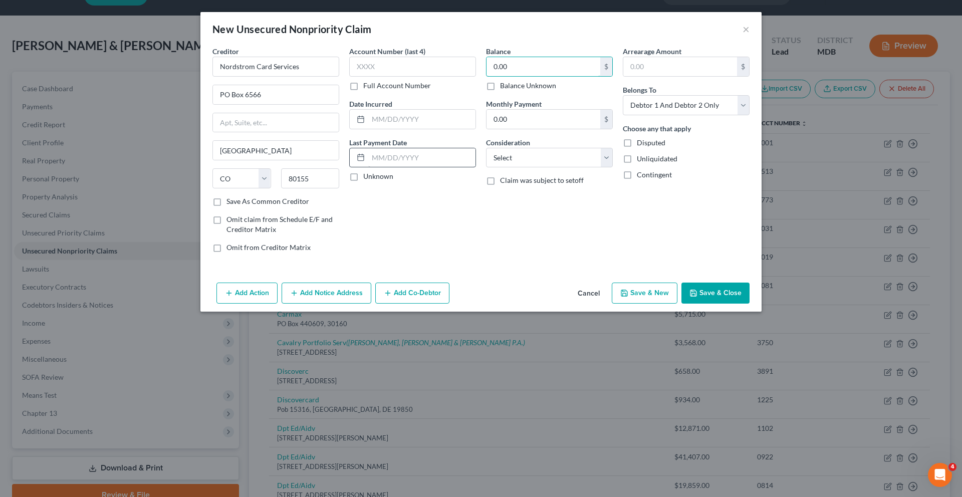
type input "0.00"
click at [384, 167] on input "text" at bounding box center [421, 157] width 107 height 19
type input "[DATE]"
click at [746, 115] on select "Select Debtor 1 Only Debtor 2 Only Debtor 1 And Debtor 2 Only At Least One Of T…" at bounding box center [686, 105] width 127 height 20
select select "0"
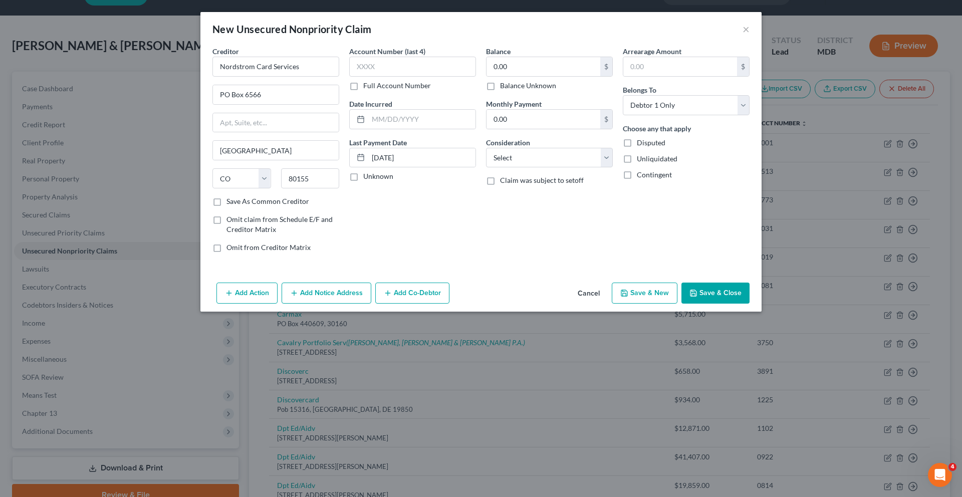
click at [750, 304] on button "Save & Close" at bounding box center [715, 293] width 68 height 21
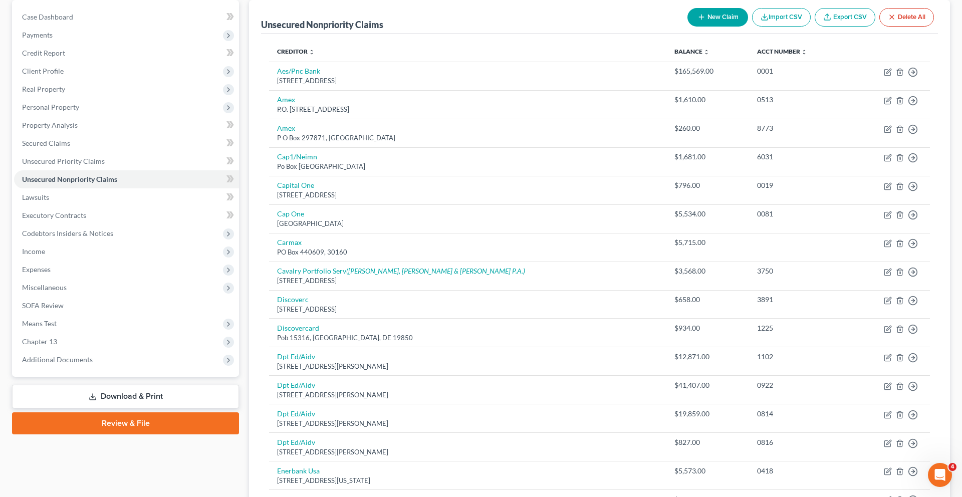
scroll to position [0, 0]
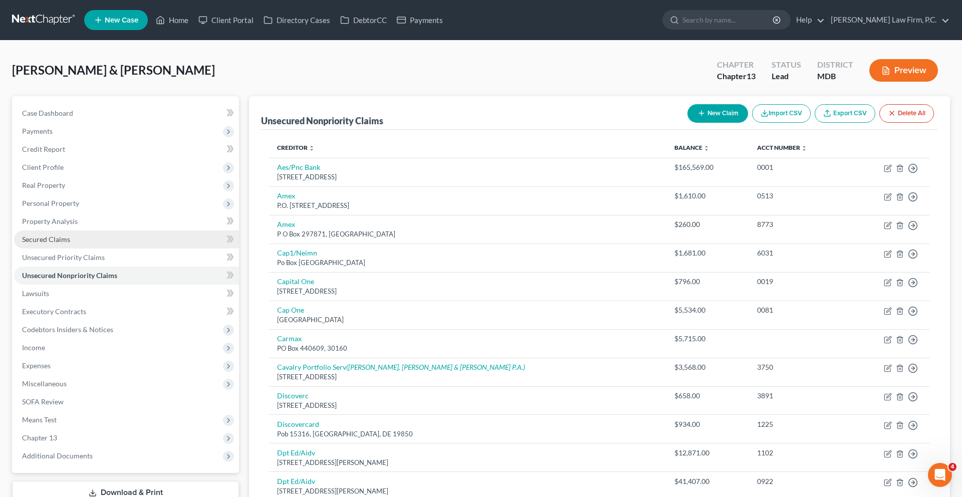
click at [70, 244] on span "Secured Claims" at bounding box center [46, 239] width 48 height 9
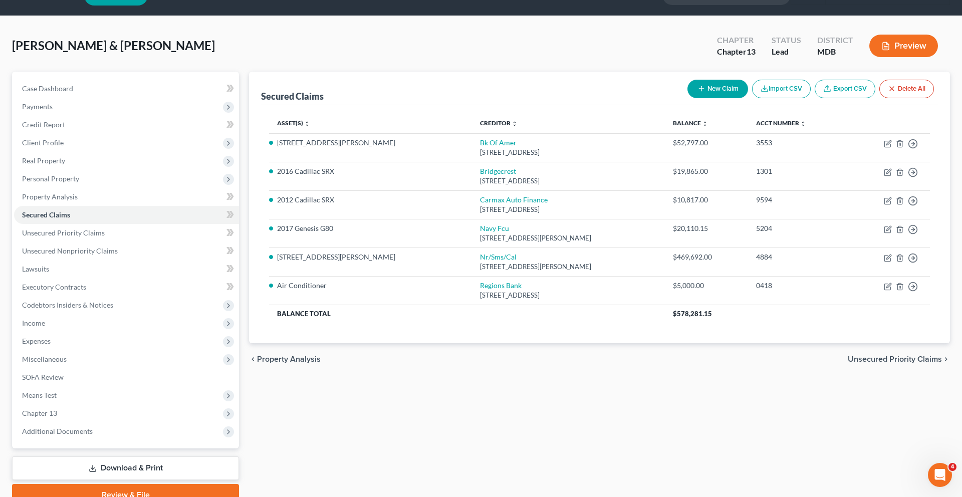
scroll to position [34, 0]
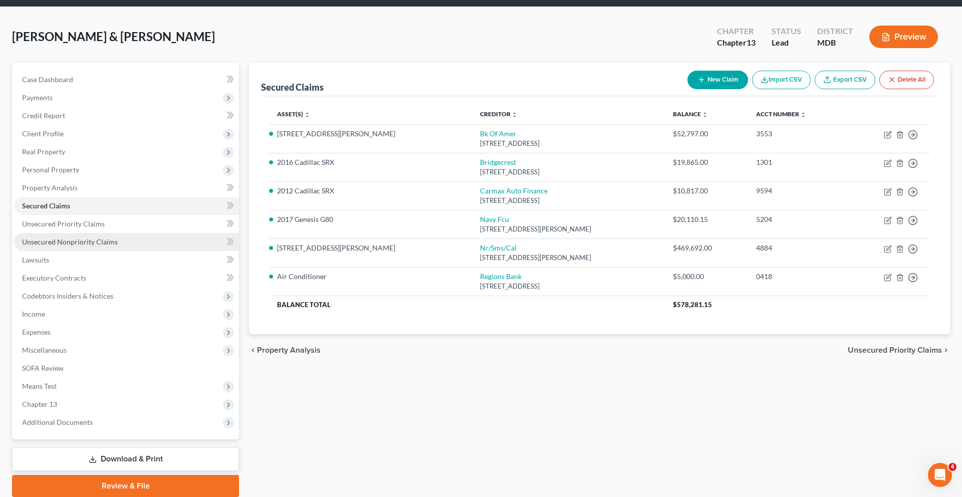
click at [118, 246] on span "Unsecured Nonpriority Claims" at bounding box center [70, 241] width 96 height 9
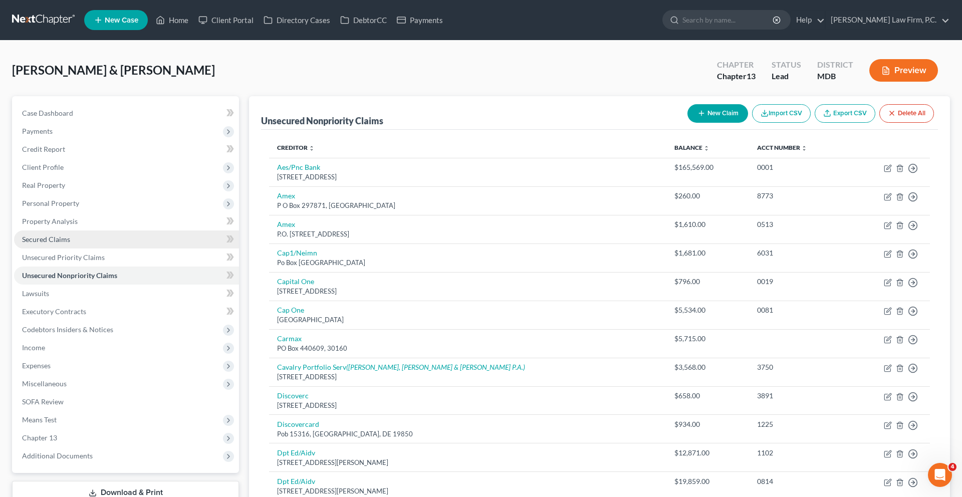
click at [93, 249] on link "Secured Claims" at bounding box center [126, 239] width 225 height 18
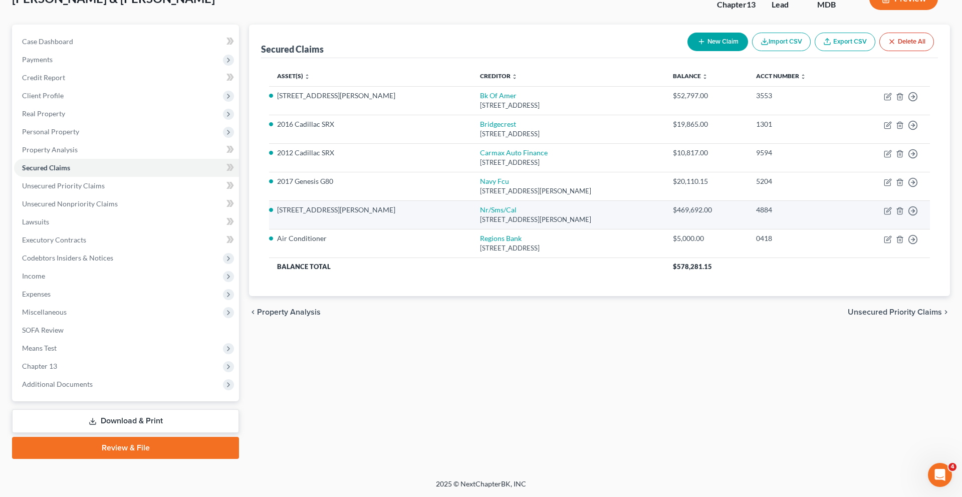
scroll to position [95, 0]
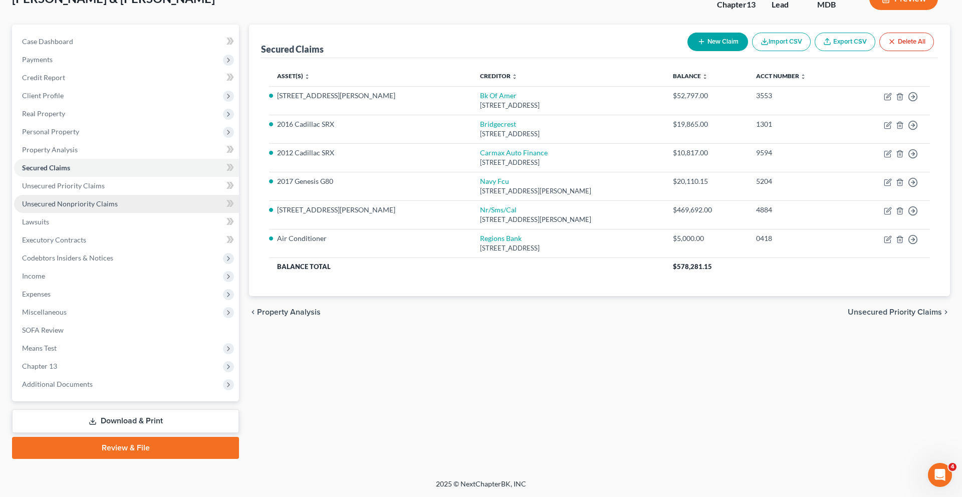
click at [75, 208] on span "Unsecured Nonpriority Claims" at bounding box center [70, 203] width 96 height 9
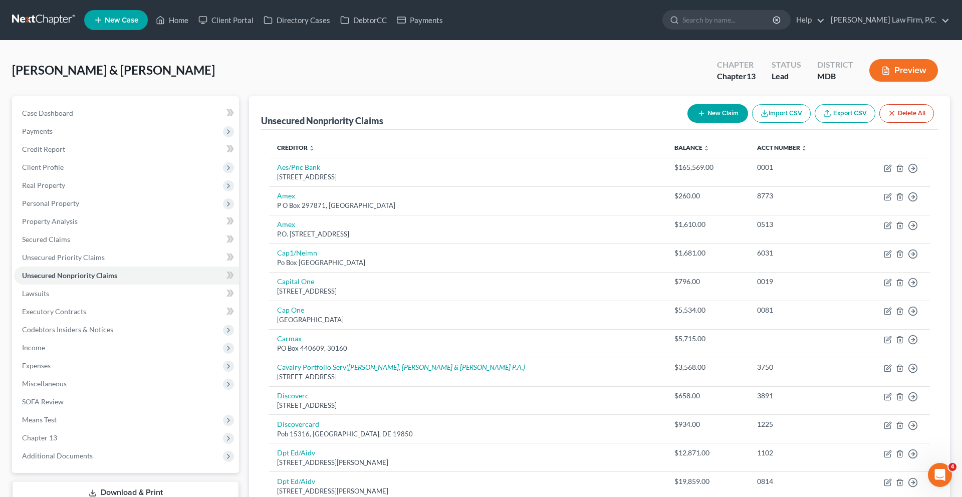
click at [687, 123] on button "New Claim" at bounding box center [717, 113] width 61 height 19
select select "2"
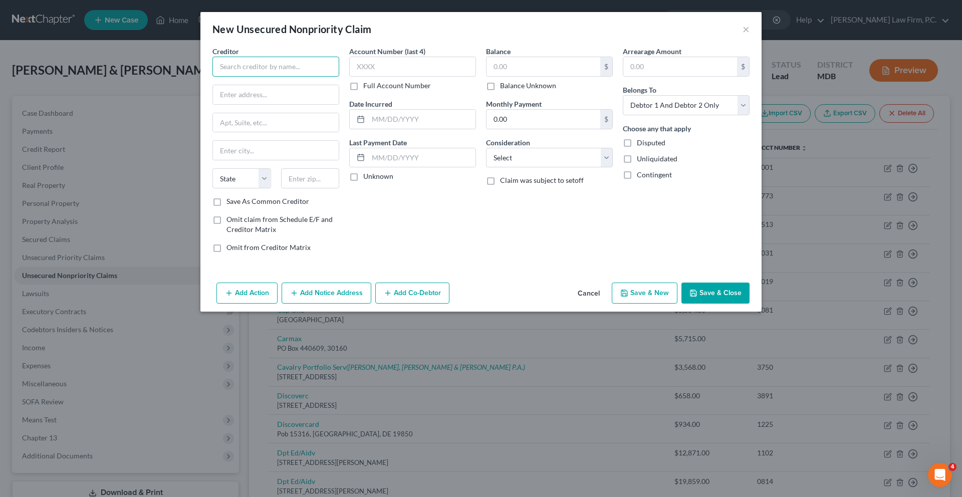
click at [232, 77] on input "text" at bounding box center [275, 67] width 127 height 20
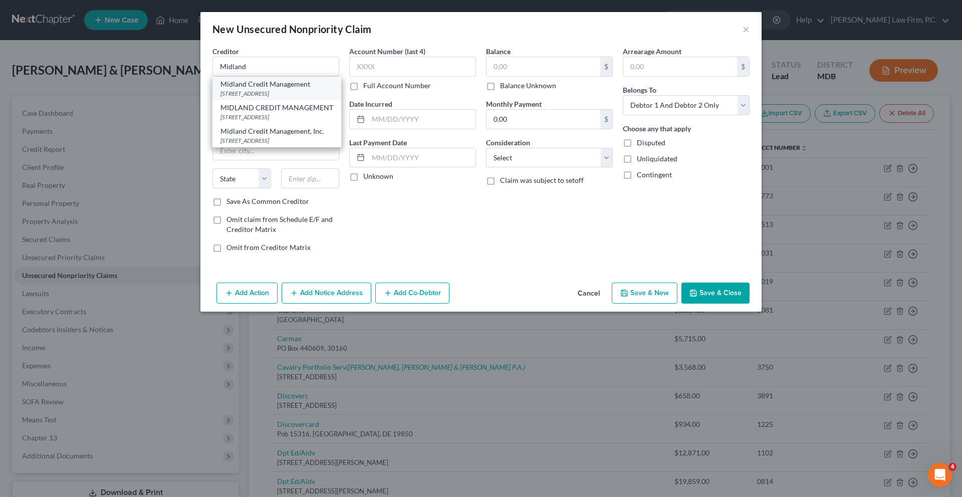
click at [257, 89] on div "Midland Credit Management" at bounding box center [276, 84] width 113 height 10
type input "Midland Credit Management"
type input "[STREET_ADDRESS]"
type input "Suite 300"
type input "[PERSON_NAME]"
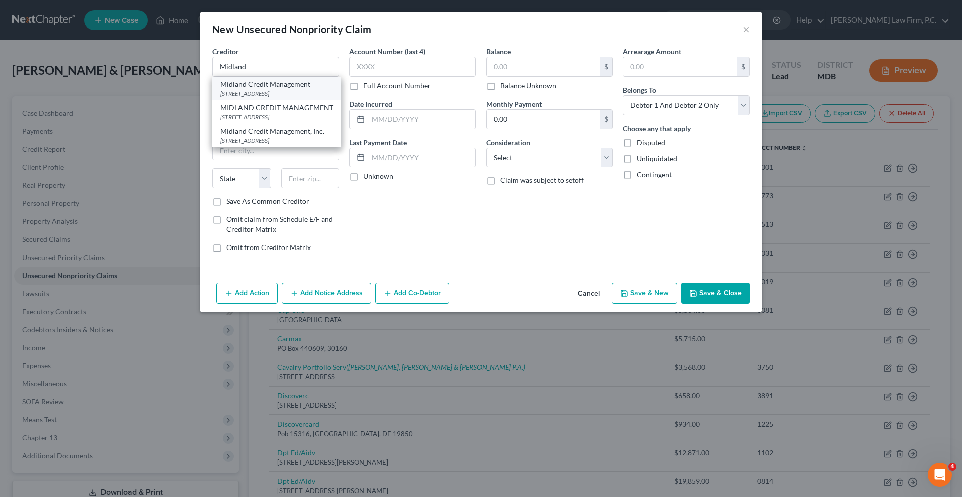
select select "23"
type input "48083"
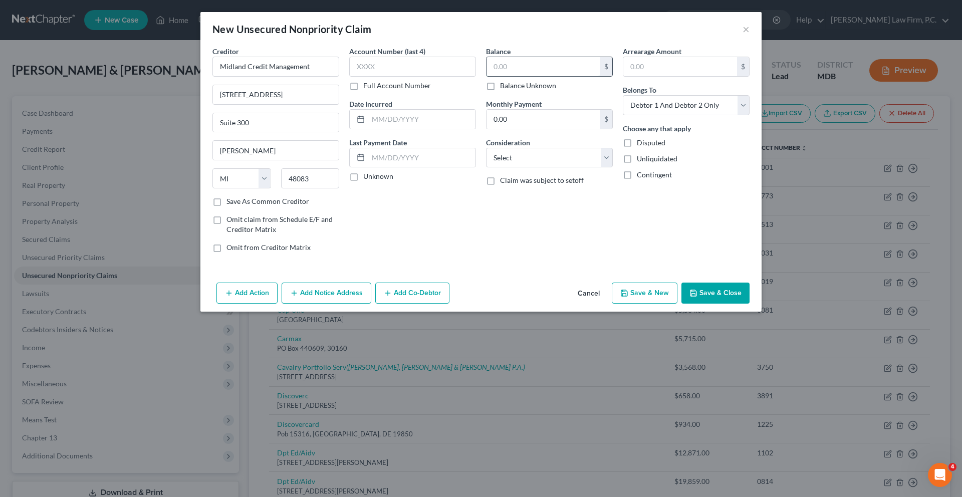
click at [512, 76] on input "text" at bounding box center [544, 66] width 114 height 19
type input "0.00"
click at [375, 167] on input "text" at bounding box center [421, 157] width 107 height 19
type input "[DATE]"
click at [541, 168] on select "Select Cable / Satellite Services Collection Agency Credit Card Debt Debt Couns…" at bounding box center [549, 158] width 127 height 20
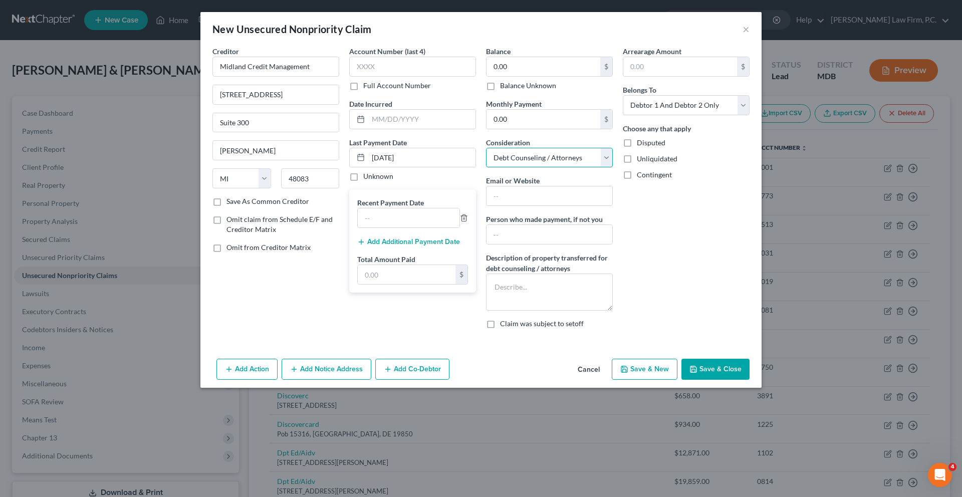
click at [533, 168] on select "Select Cable / Satellite Services Collection Agency Credit Card Debt Debt Couns…" at bounding box center [549, 158] width 127 height 20
select select "1"
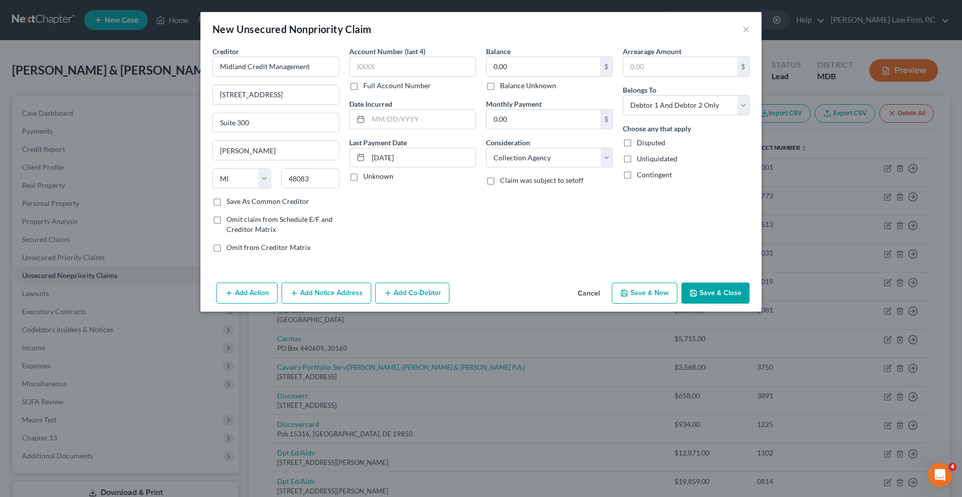
click at [750, 304] on button "Save & Close" at bounding box center [715, 293] width 68 height 21
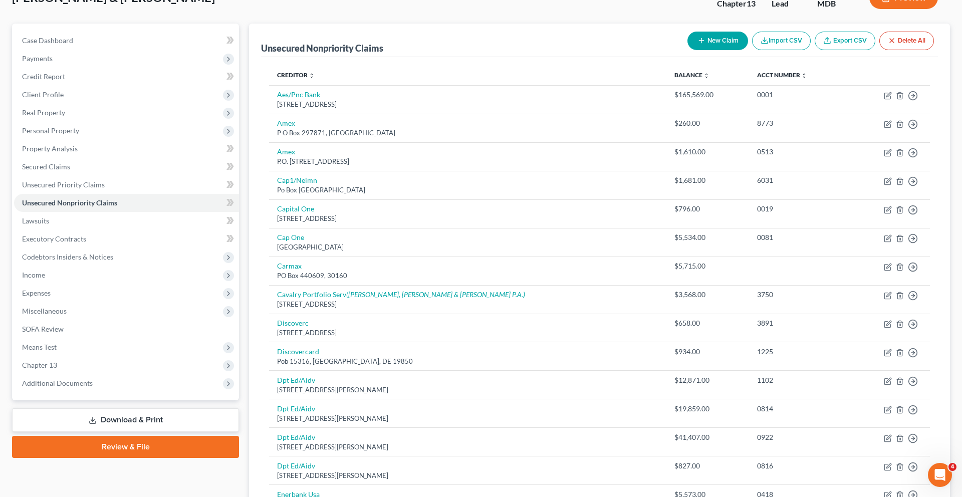
scroll to position [108, 0]
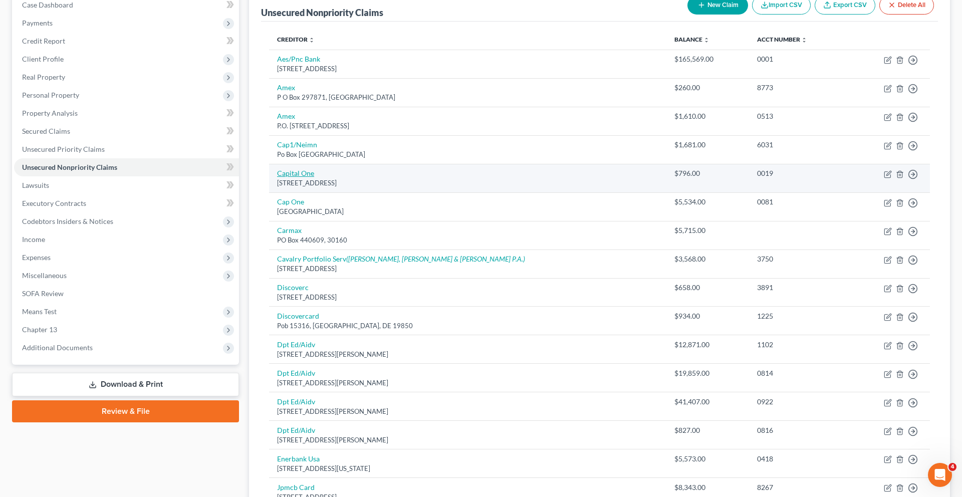
click at [299, 177] on link "Capital One" at bounding box center [295, 173] width 37 height 9
select select "48"
select select "2"
select select "1"
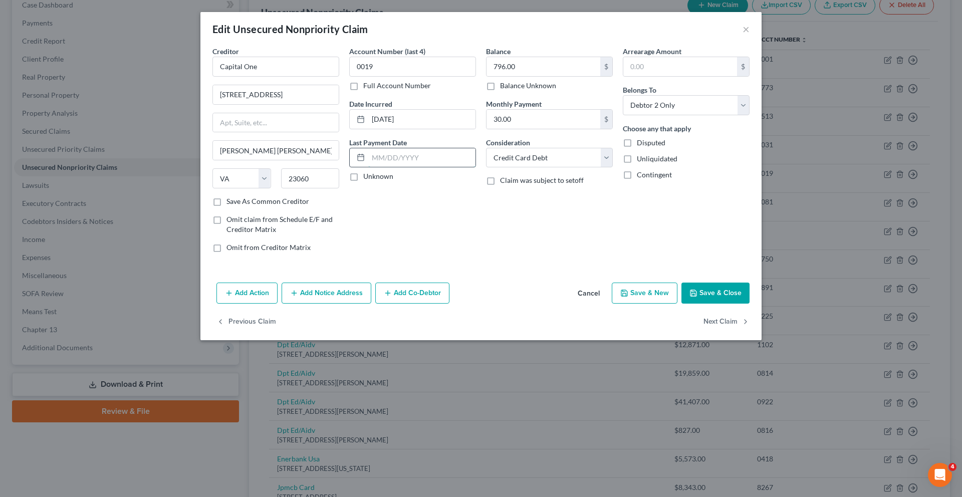
click at [368, 167] on input "text" at bounding box center [421, 157] width 107 height 19
type input "[DATE]"
click at [556, 129] on input "30.00" at bounding box center [544, 119] width 114 height 19
click at [531, 261] on div "Balance 796.00 $ Balance Unknown Balance Undetermined 796.00 $ Balance Unknown …" at bounding box center [549, 153] width 137 height 214
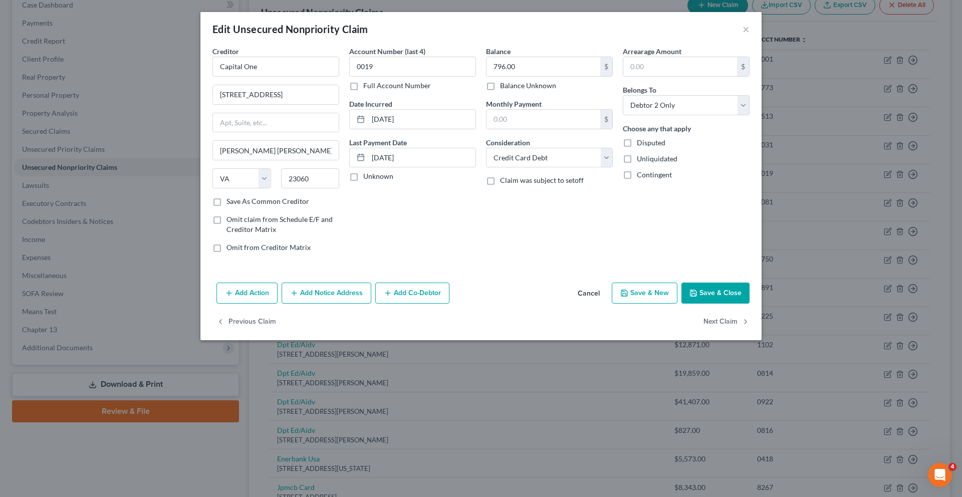
click at [750, 304] on button "Save & Close" at bounding box center [715, 293] width 68 height 21
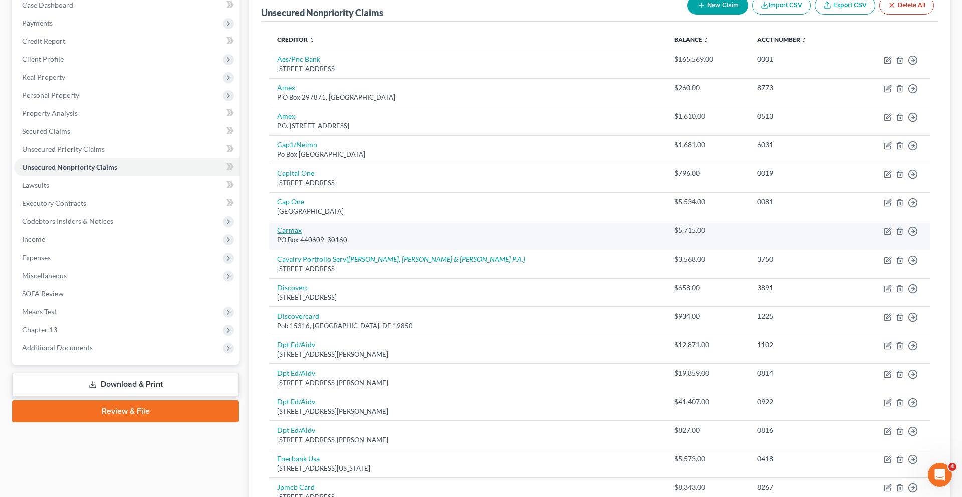
click at [293, 234] on link "Carmax" at bounding box center [289, 230] width 25 height 9
select select "14"
select select "2"
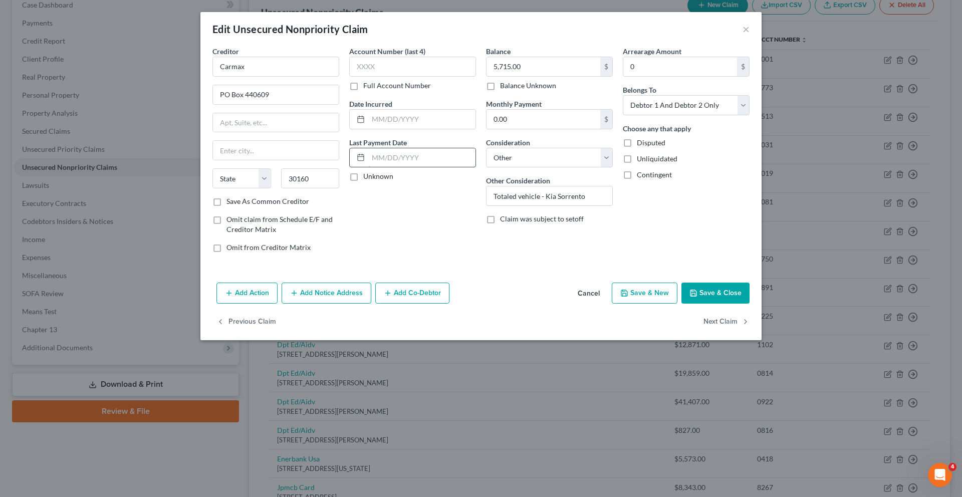
click at [368, 167] on input "text" at bounding box center [421, 157] width 107 height 19
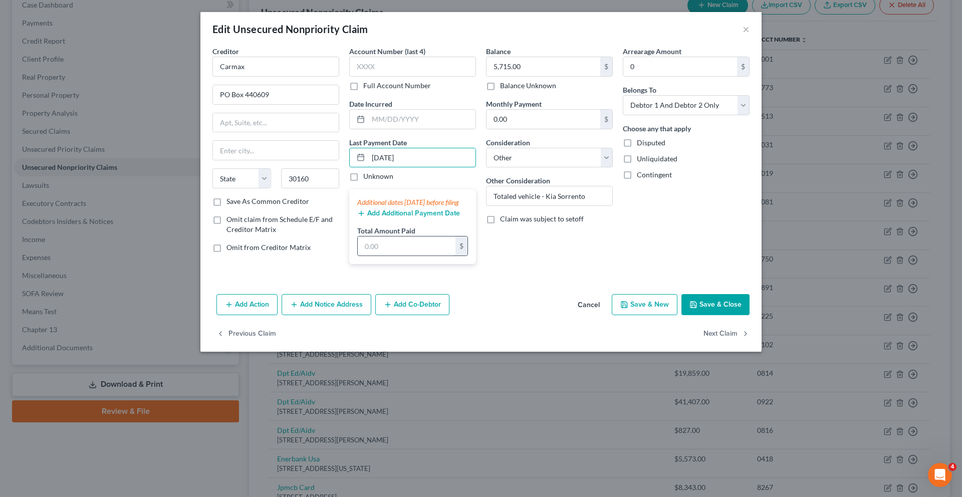
type input "[DATE]"
click at [382, 256] on input "text" at bounding box center [407, 245] width 98 height 19
type input "160.00"
click at [750, 315] on button "Save & Close" at bounding box center [715, 304] width 68 height 21
